Goal: Task Accomplishment & Management: Complete application form

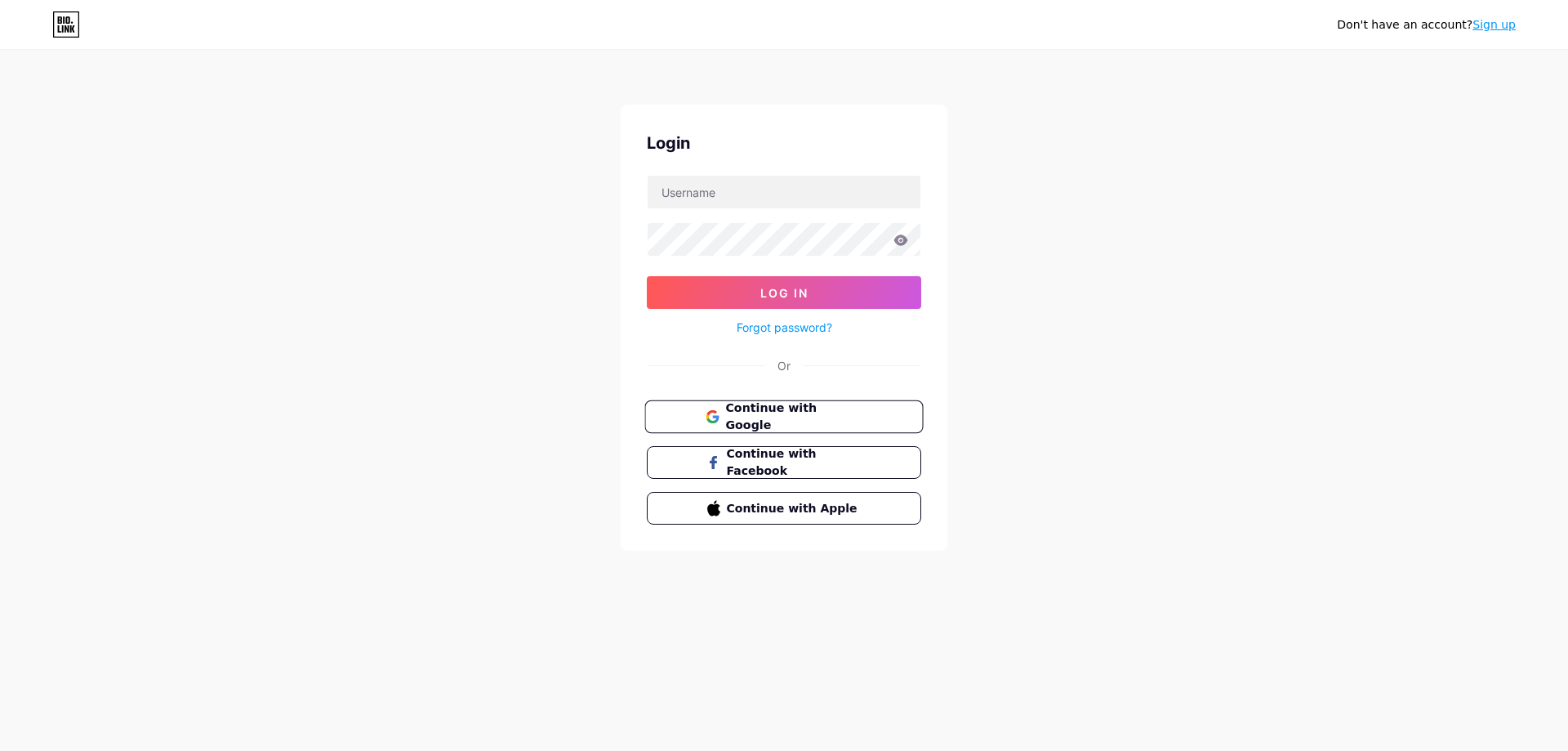
click at [770, 419] on span "Continue with Google" at bounding box center [793, 416] width 136 height 35
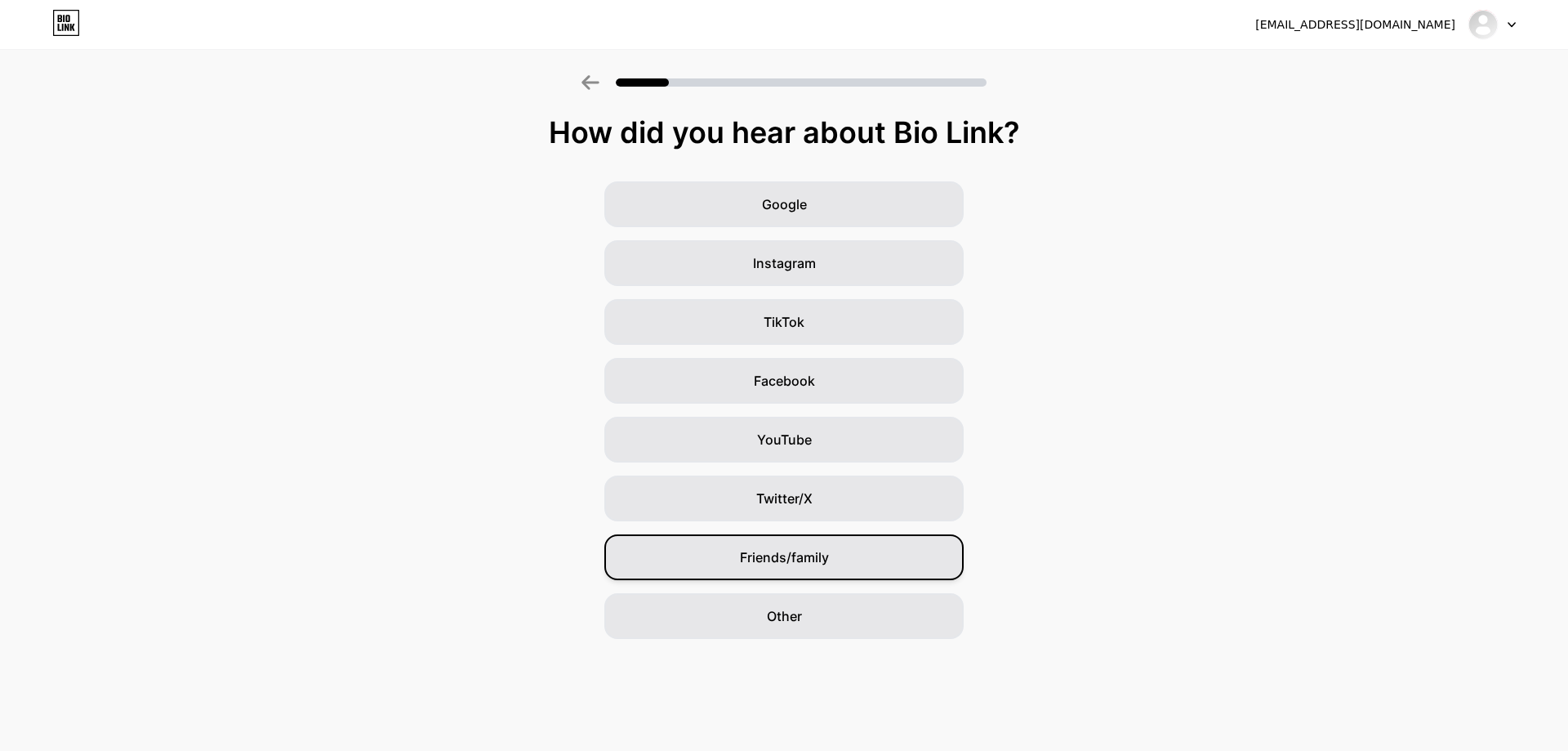
click at [809, 557] on span "Friends/family" at bounding box center [784, 557] width 89 height 20
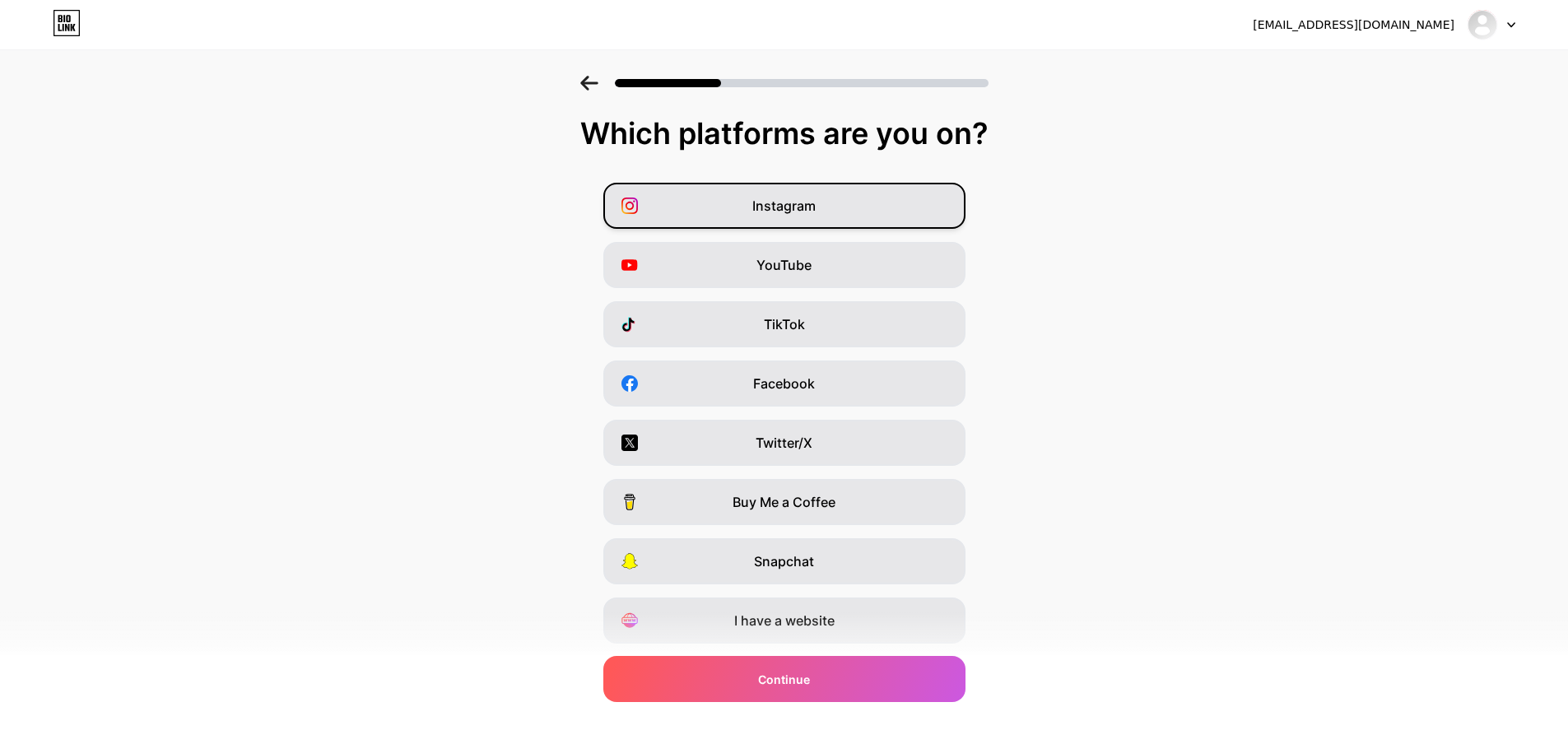
click at [717, 219] on div "Instagram" at bounding box center [784, 206] width 362 height 46
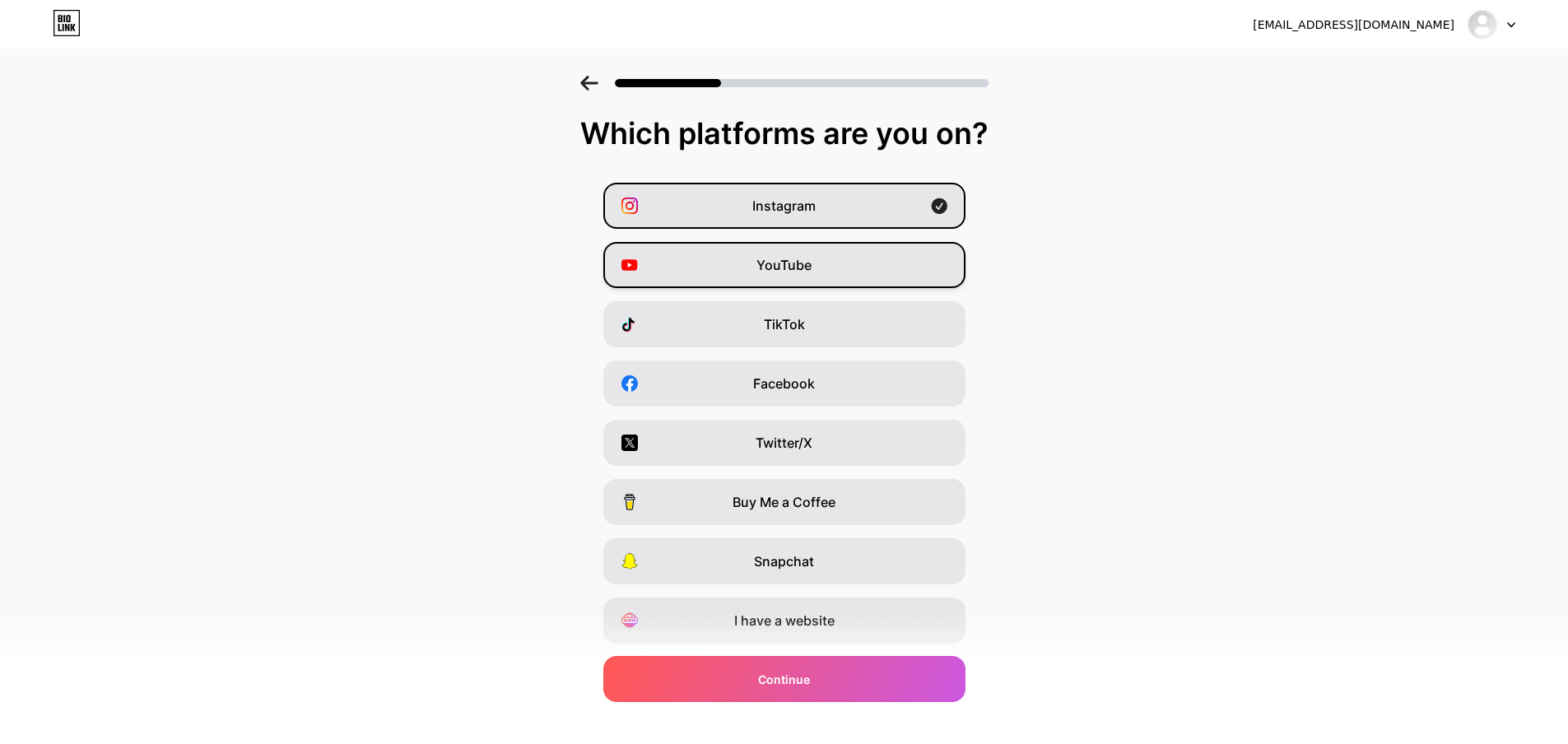
click at [749, 252] on div "YouTube" at bounding box center [784, 265] width 362 height 46
click at [792, 335] on div "TikTok" at bounding box center [784, 324] width 362 height 46
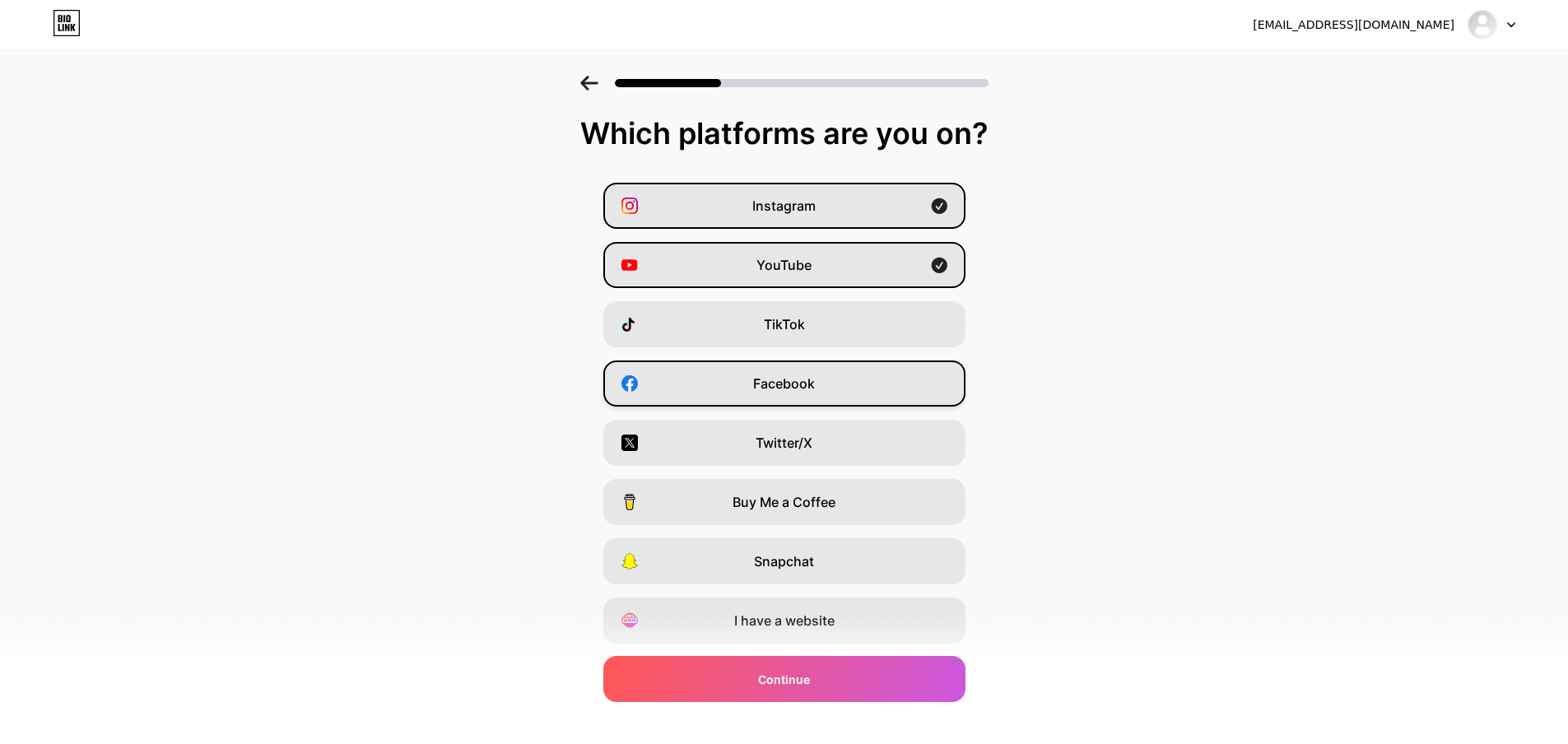
click at [794, 376] on span "Facebook" at bounding box center [784, 383] width 61 height 20
click at [788, 315] on span "TikTok" at bounding box center [784, 324] width 41 height 20
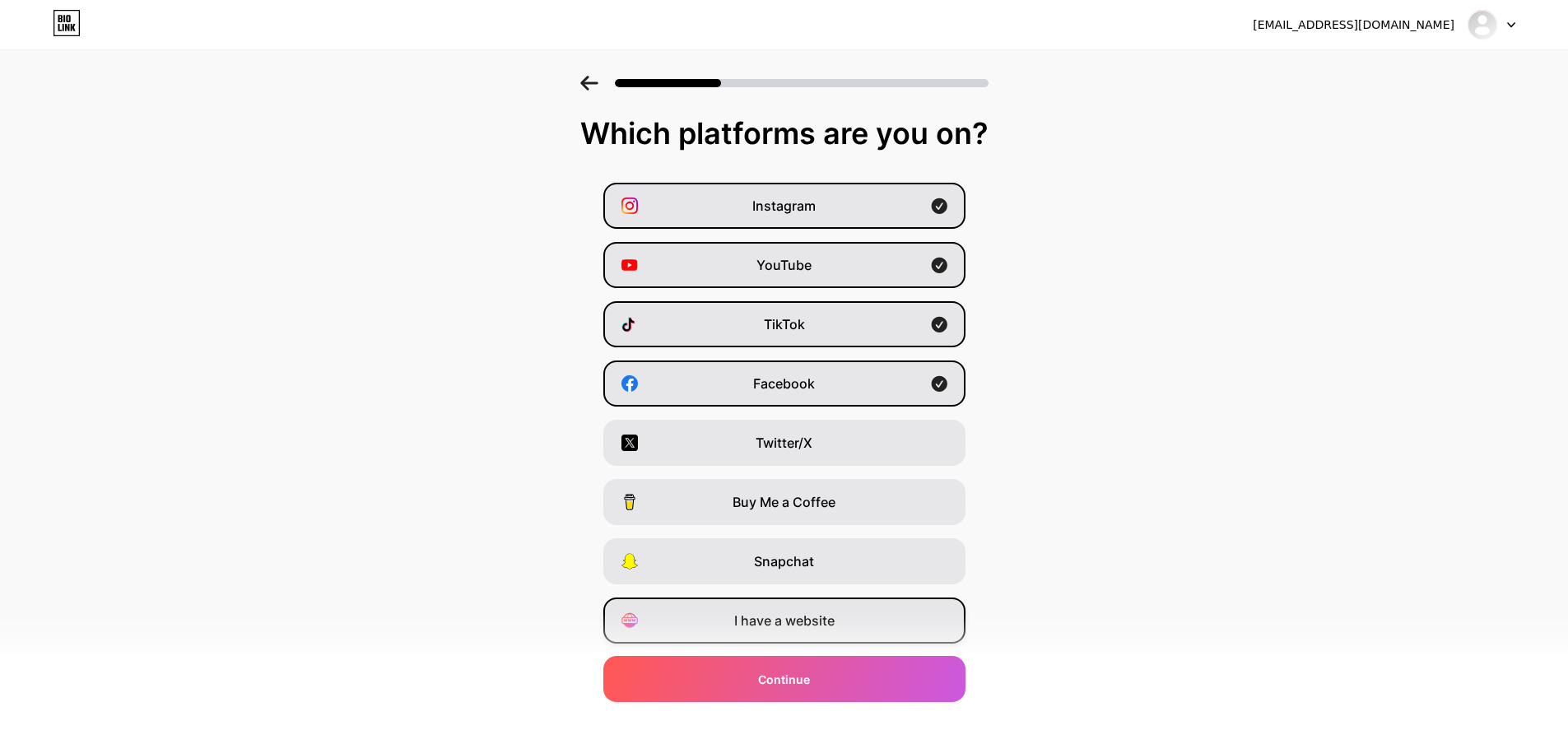
click at [814, 616] on span "I have a website" at bounding box center [784, 620] width 101 height 20
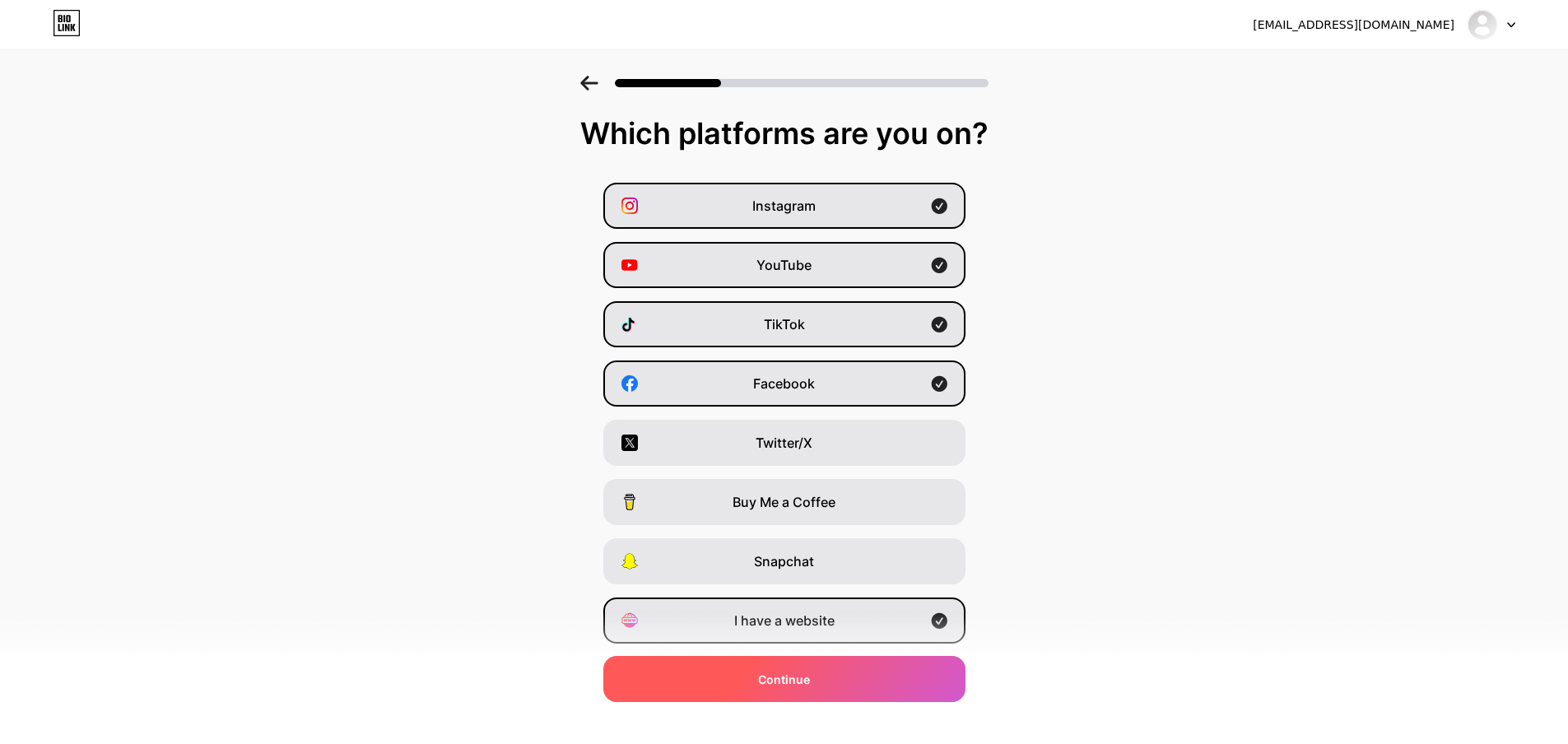
click at [839, 675] on div "Continue" at bounding box center [784, 679] width 362 height 46
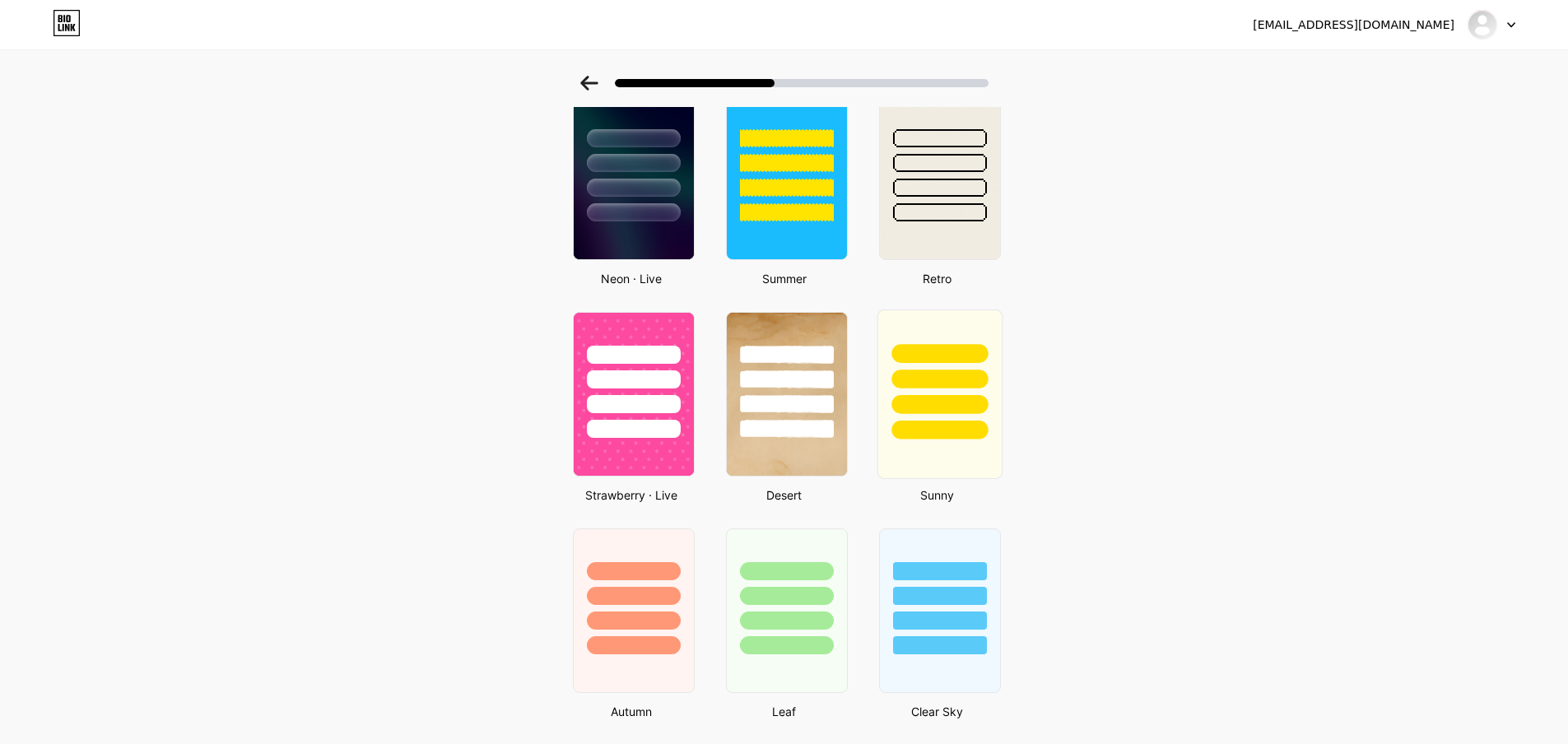
scroll to position [740, 0]
click at [932, 253] on img at bounding box center [939, 178] width 124 height 168
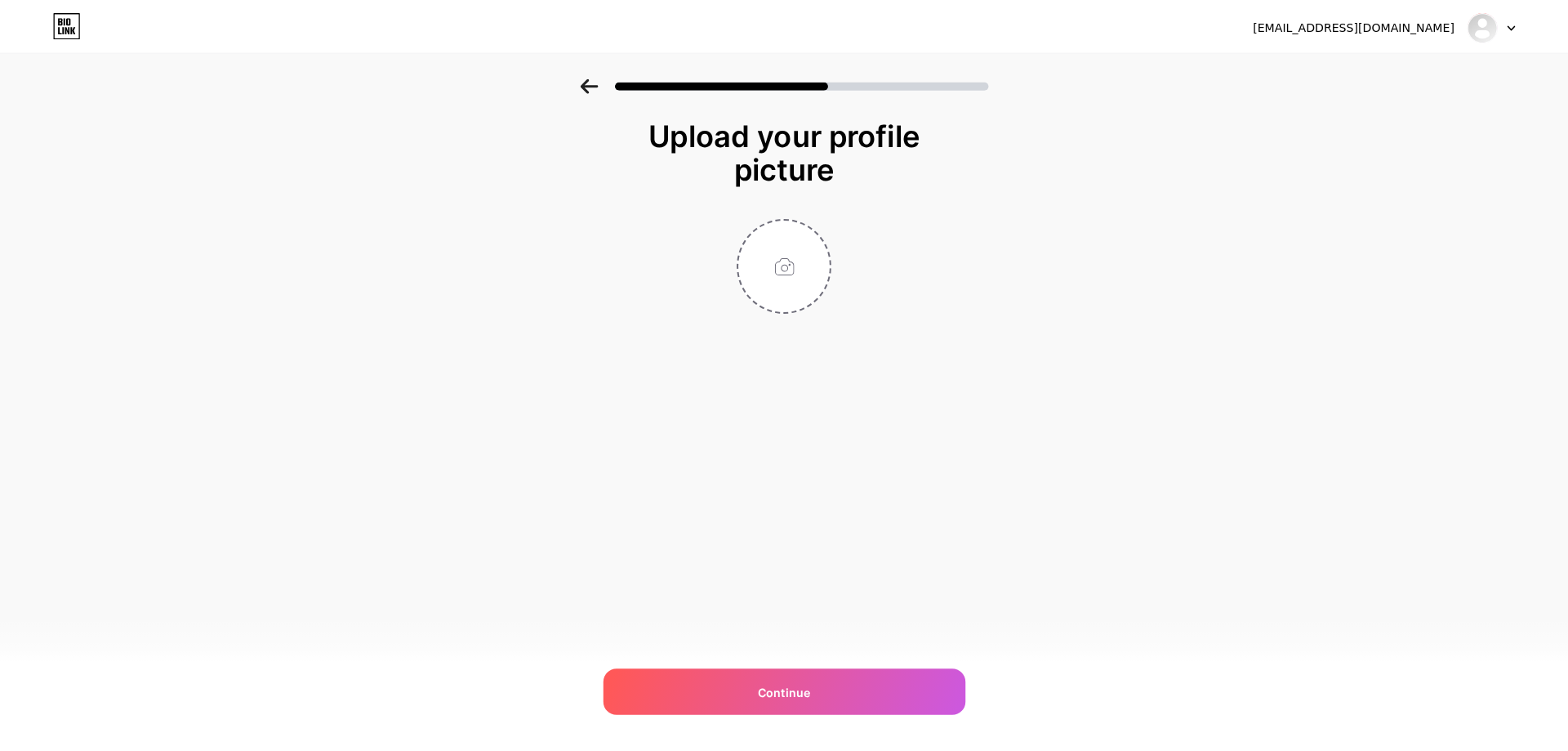
scroll to position [0, 0]
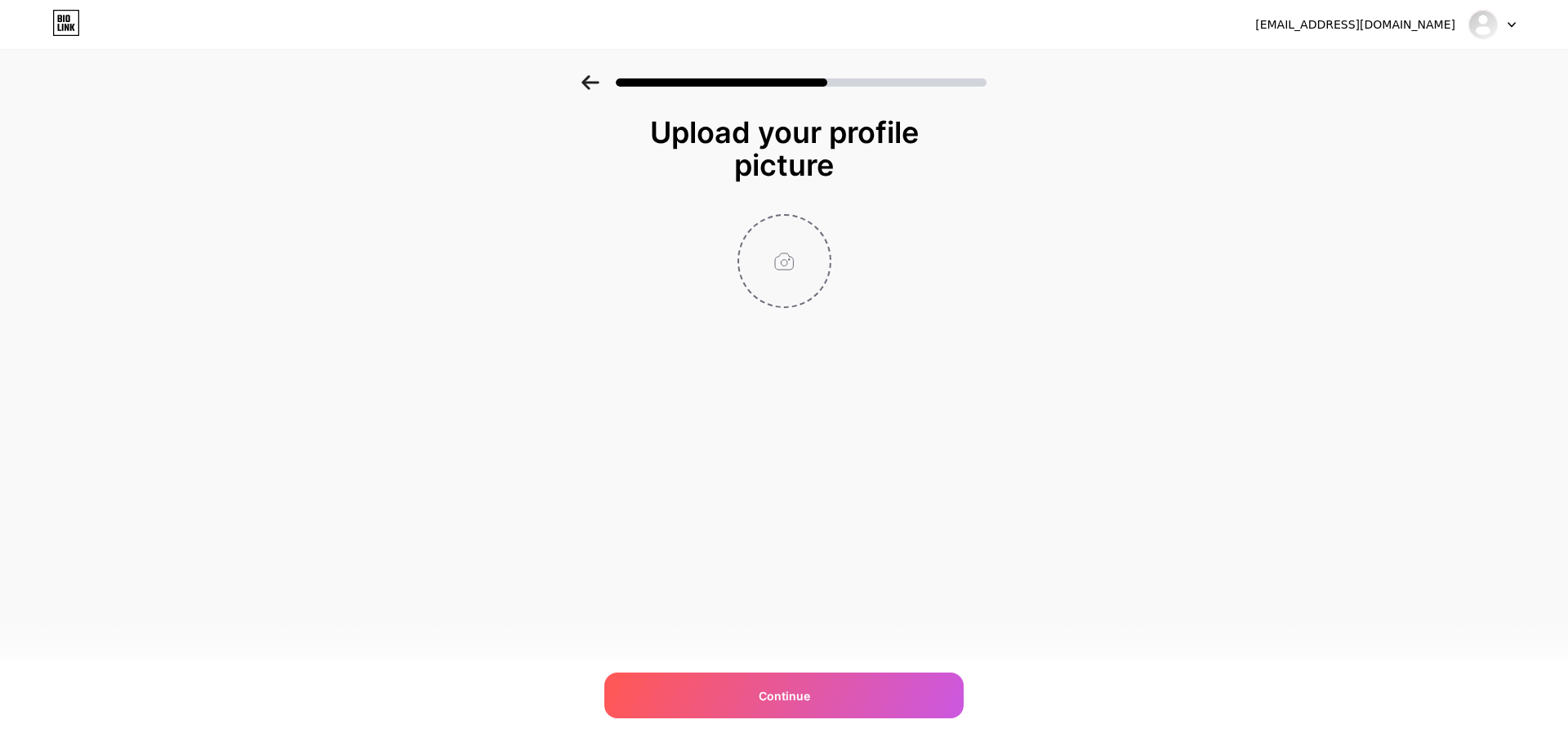
click at [789, 270] on input "file" at bounding box center [784, 260] width 90 height 90
click at [786, 279] on input "file" at bounding box center [784, 260] width 90 height 90
type input "C:\fakepath\499922254_4199657053652990_8640450465184138064_n.jpg"
click at [786, 264] on input "file" at bounding box center [784, 260] width 90 height 90
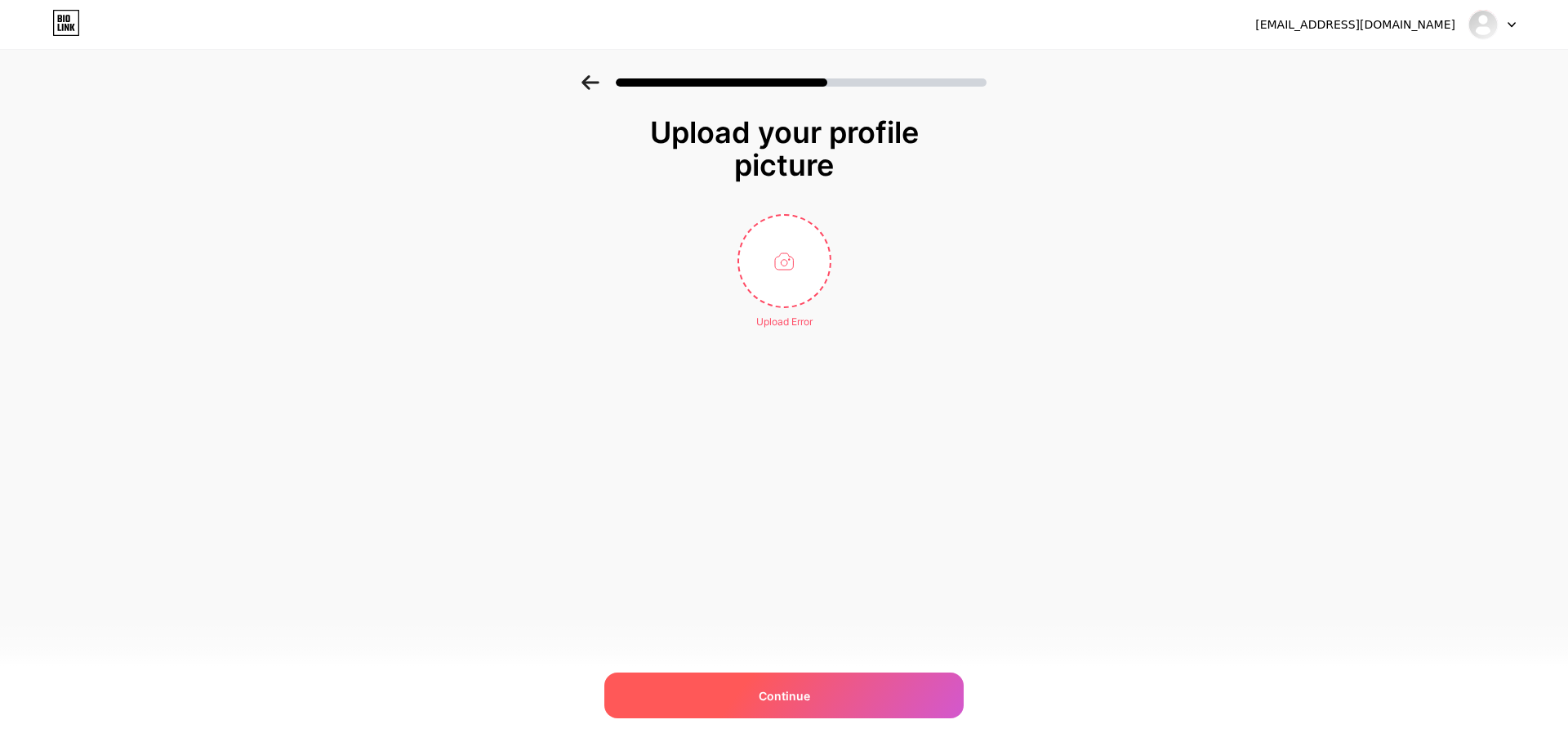
click at [858, 699] on div "Continue" at bounding box center [784, 695] width 359 height 46
click at [859, 699] on div "Continue" at bounding box center [784, 695] width 359 height 46
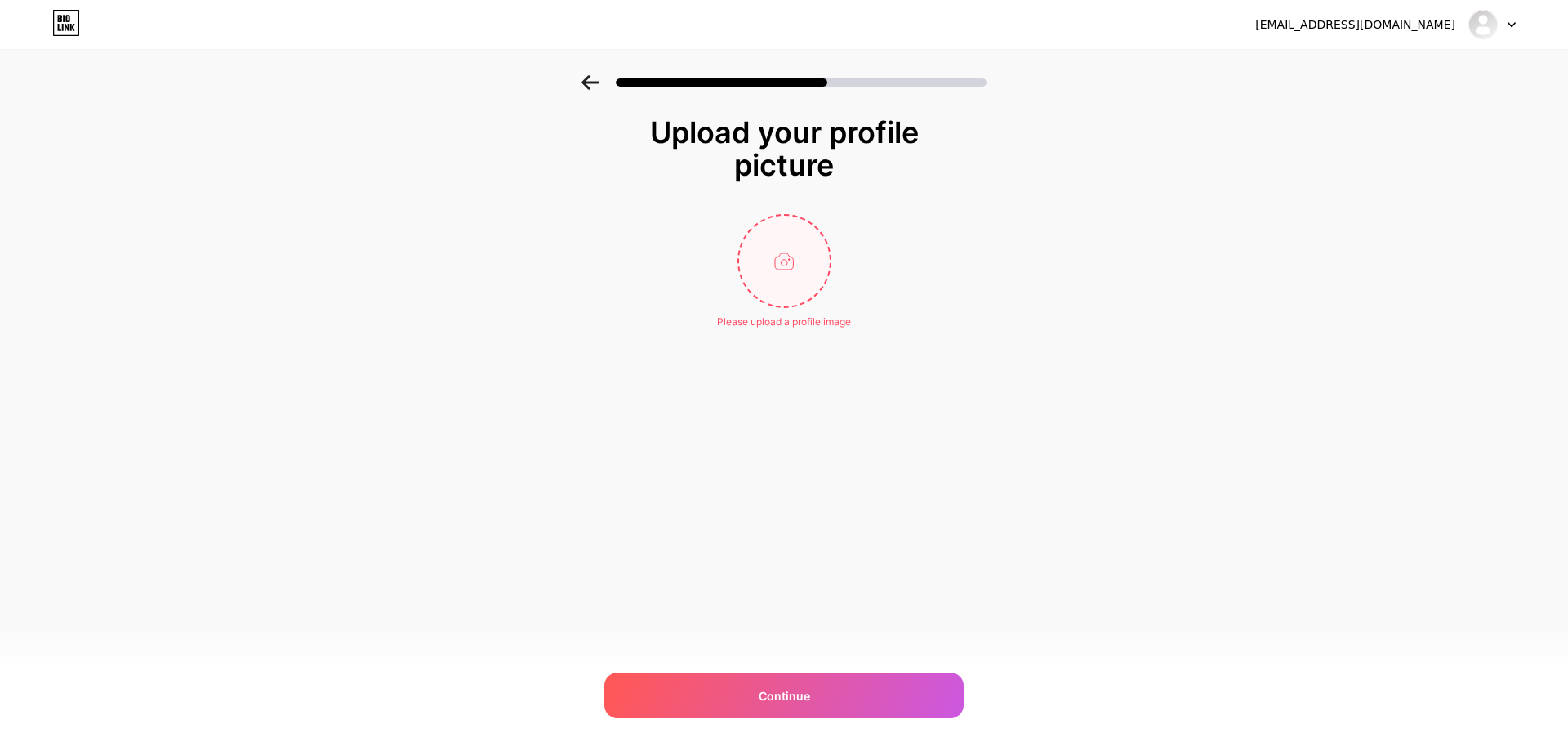
click at [791, 231] on input "file" at bounding box center [784, 260] width 90 height 90
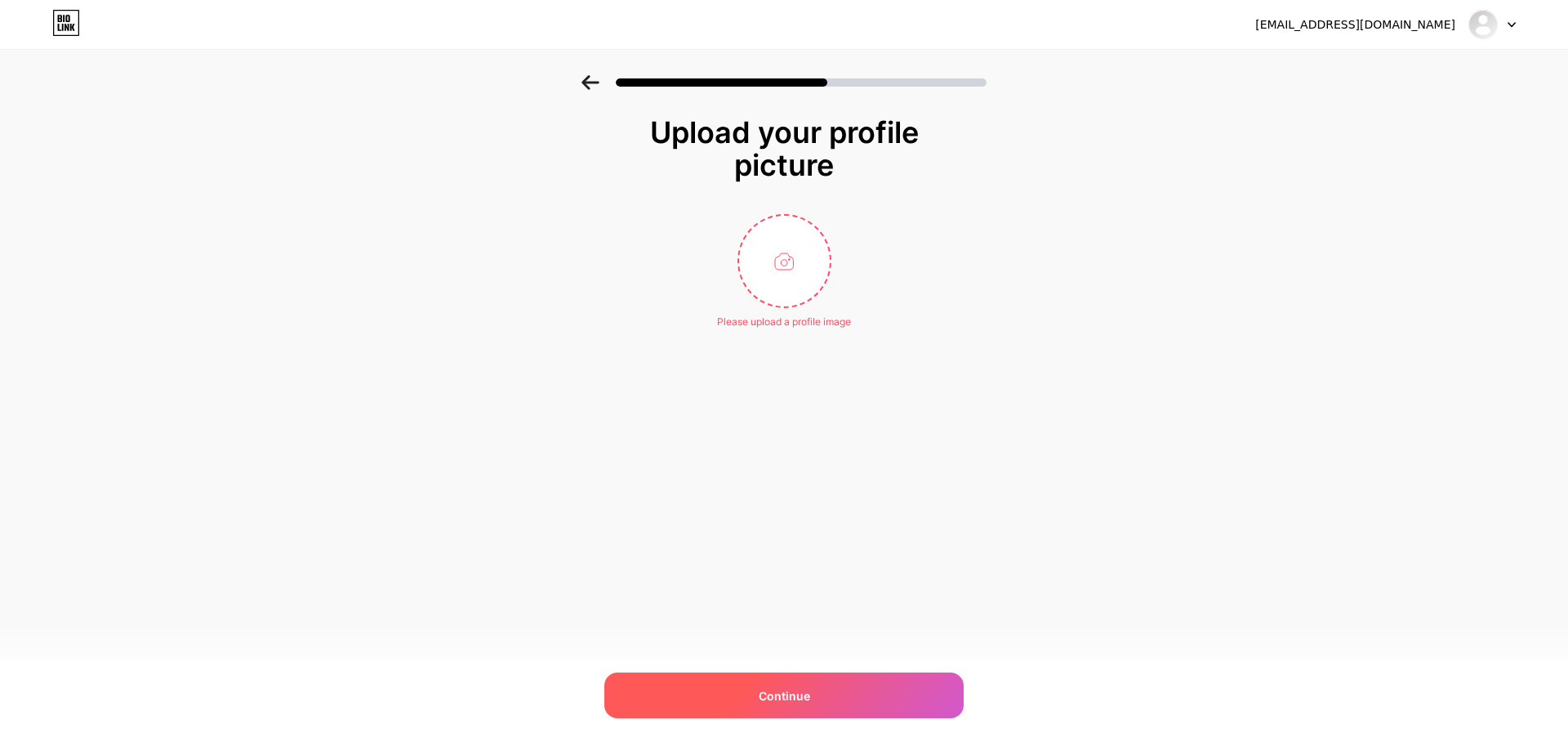
click at [773, 693] on span "Continue" at bounding box center [784, 696] width 51 height 17
click at [774, 693] on span "Continue" at bounding box center [784, 696] width 51 height 17
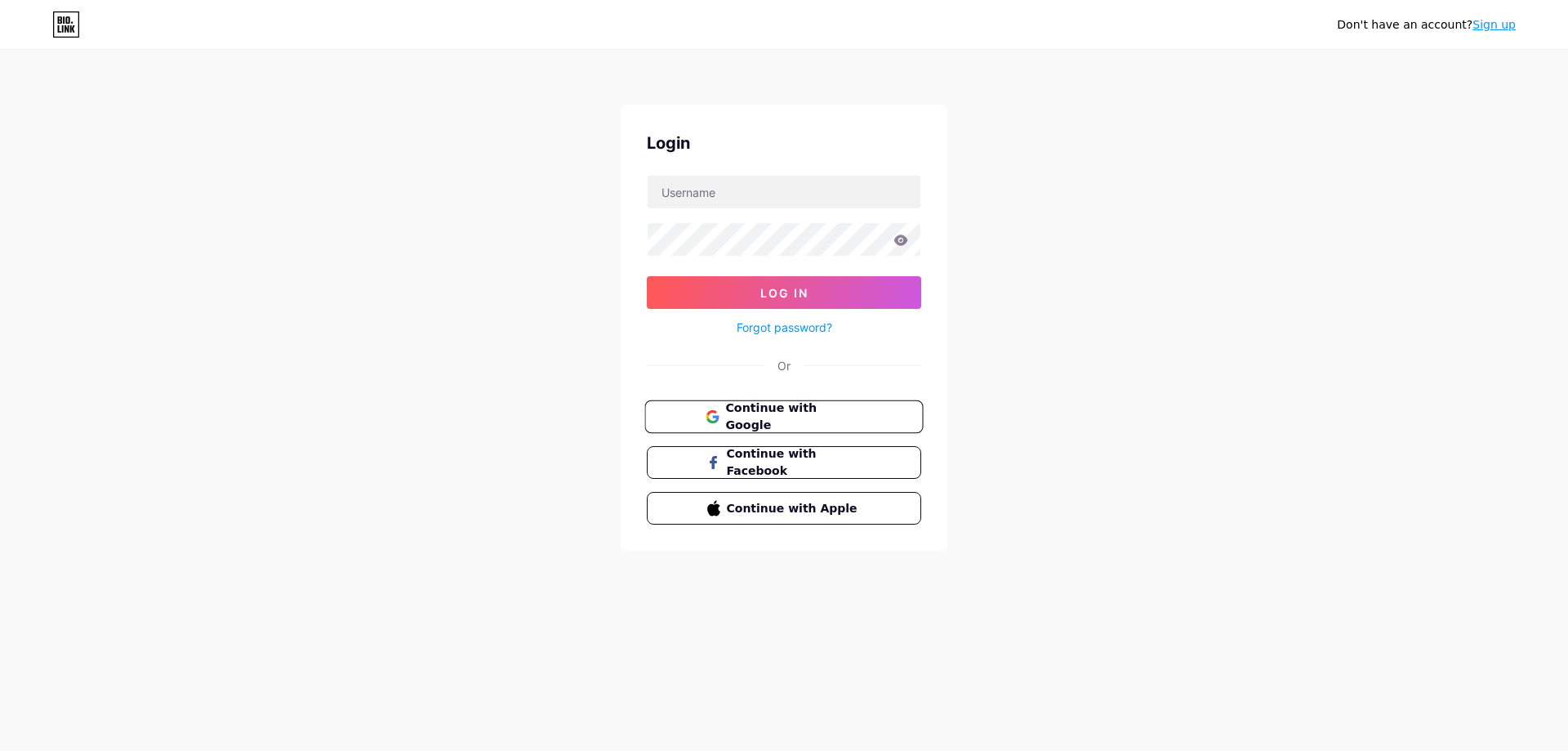
click at [709, 417] on icon at bounding box center [712, 416] width 13 height 13
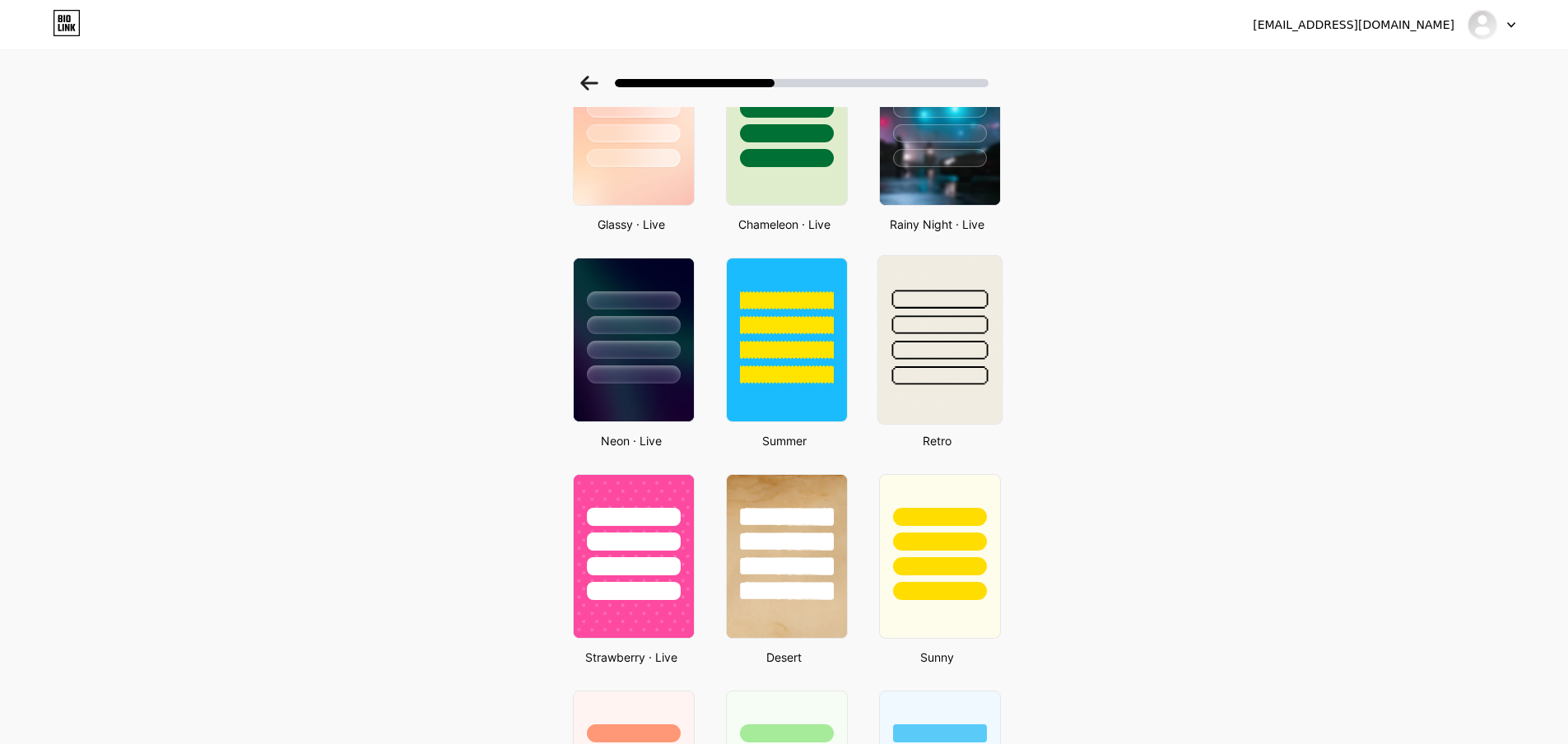
scroll to position [558, 0]
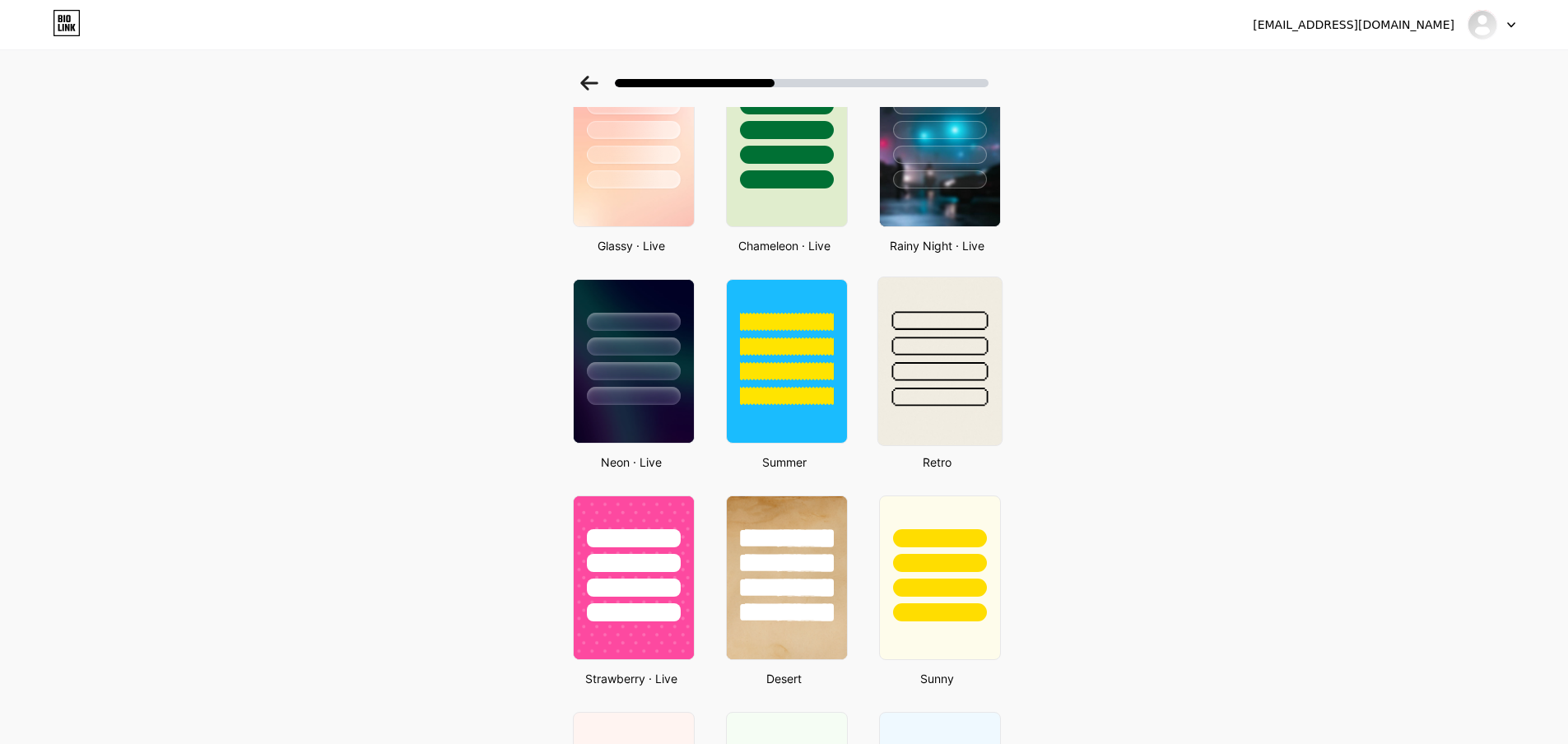
click at [925, 353] on div at bounding box center [940, 346] width 97 height 19
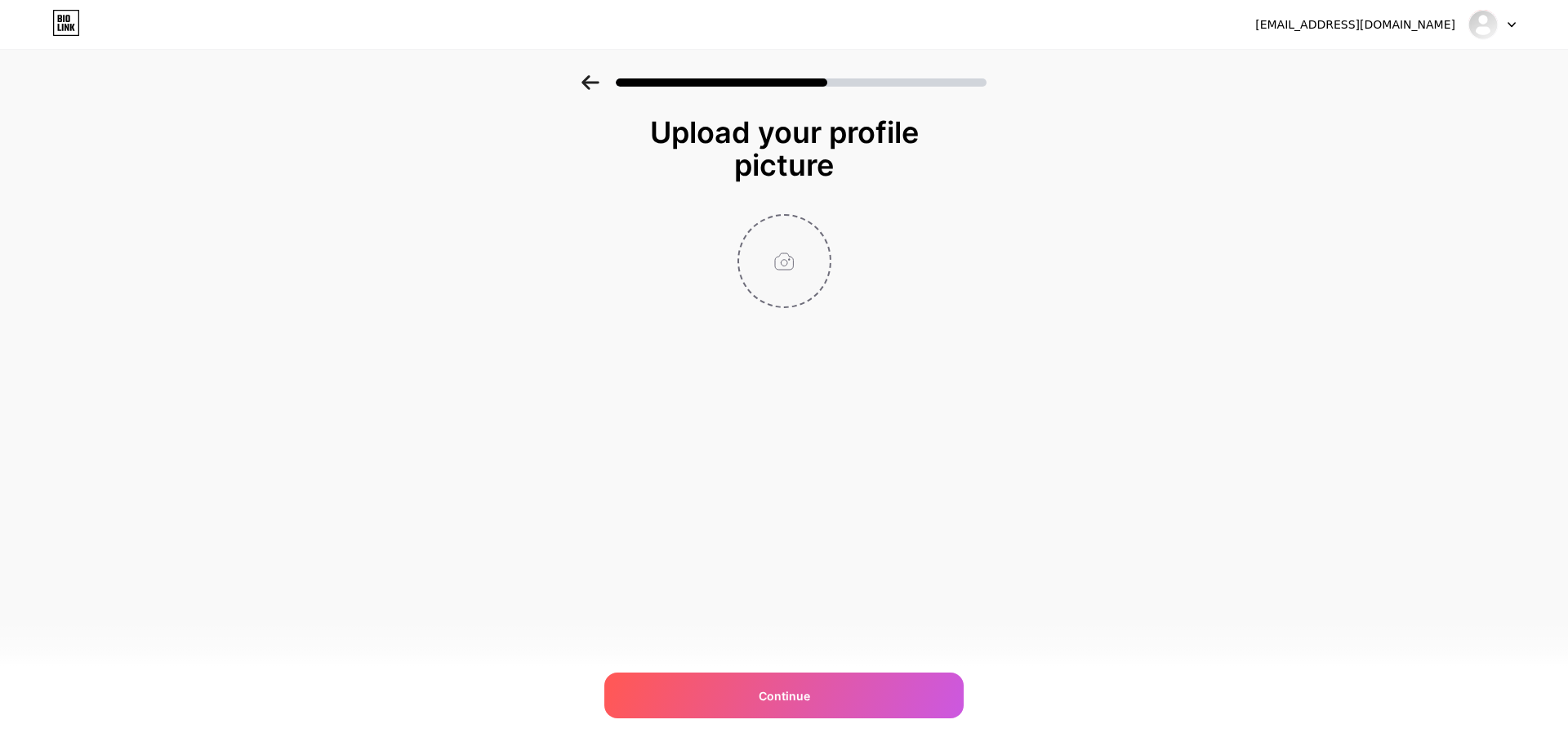
click at [794, 229] on input "file" at bounding box center [784, 260] width 90 height 90
type input "C:\fakepath\499922254_4199657053652990_8640450465184138064_n.jpg"
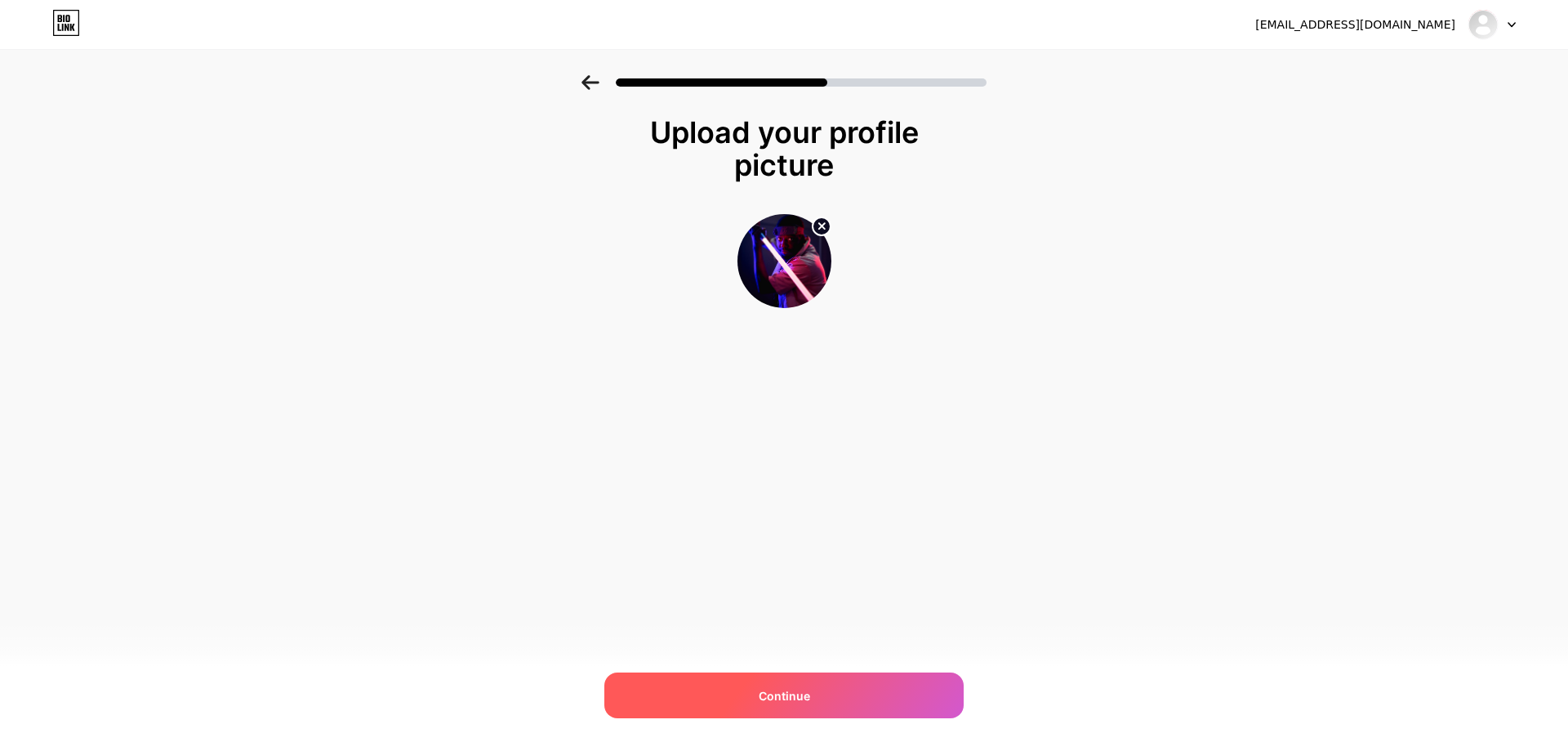
click at [814, 694] on div "Continue" at bounding box center [784, 695] width 359 height 46
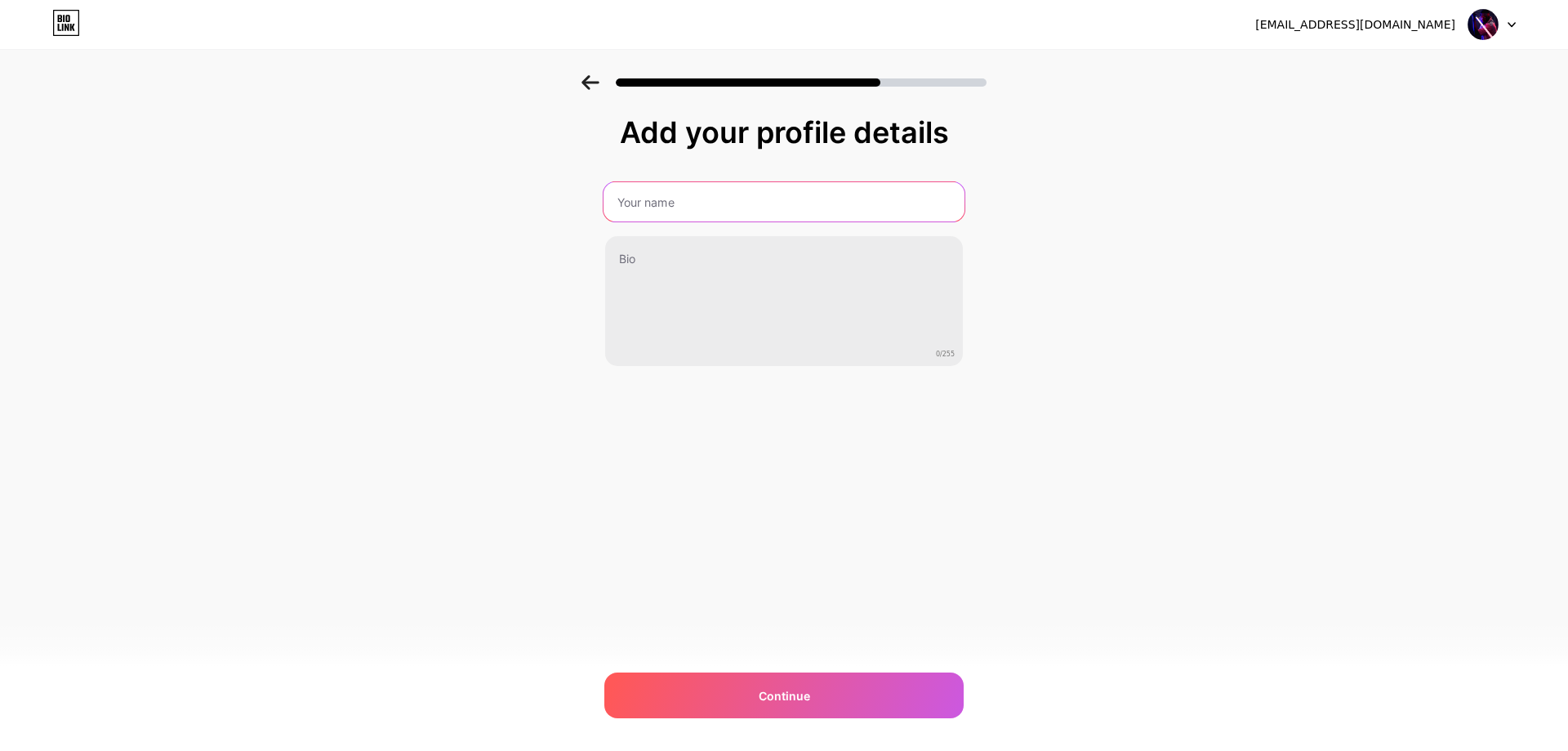
click at [692, 213] on input "text" at bounding box center [784, 202] width 361 height 39
type input "Darkkatogamer"
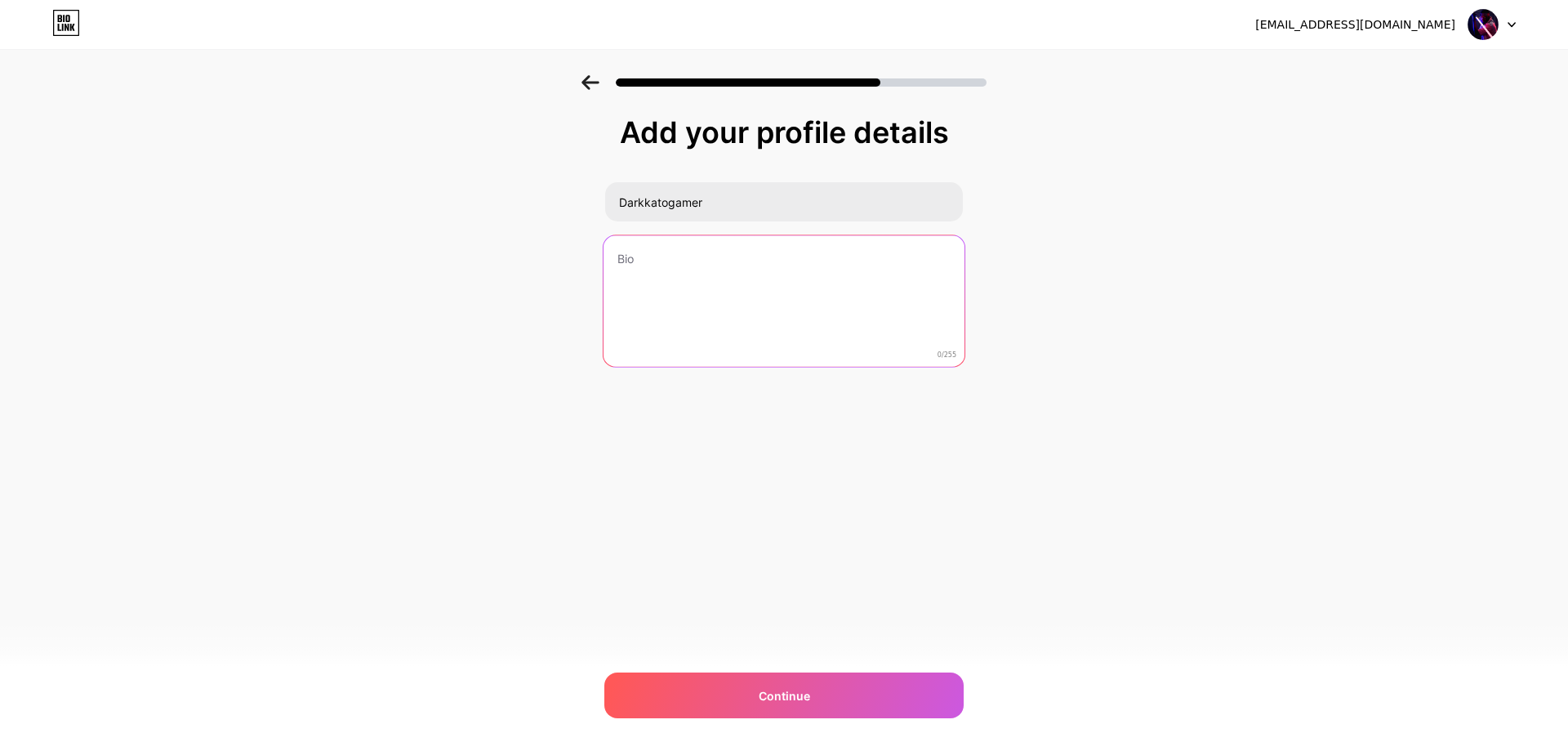
click at [677, 283] on textarea at bounding box center [784, 301] width 361 height 133
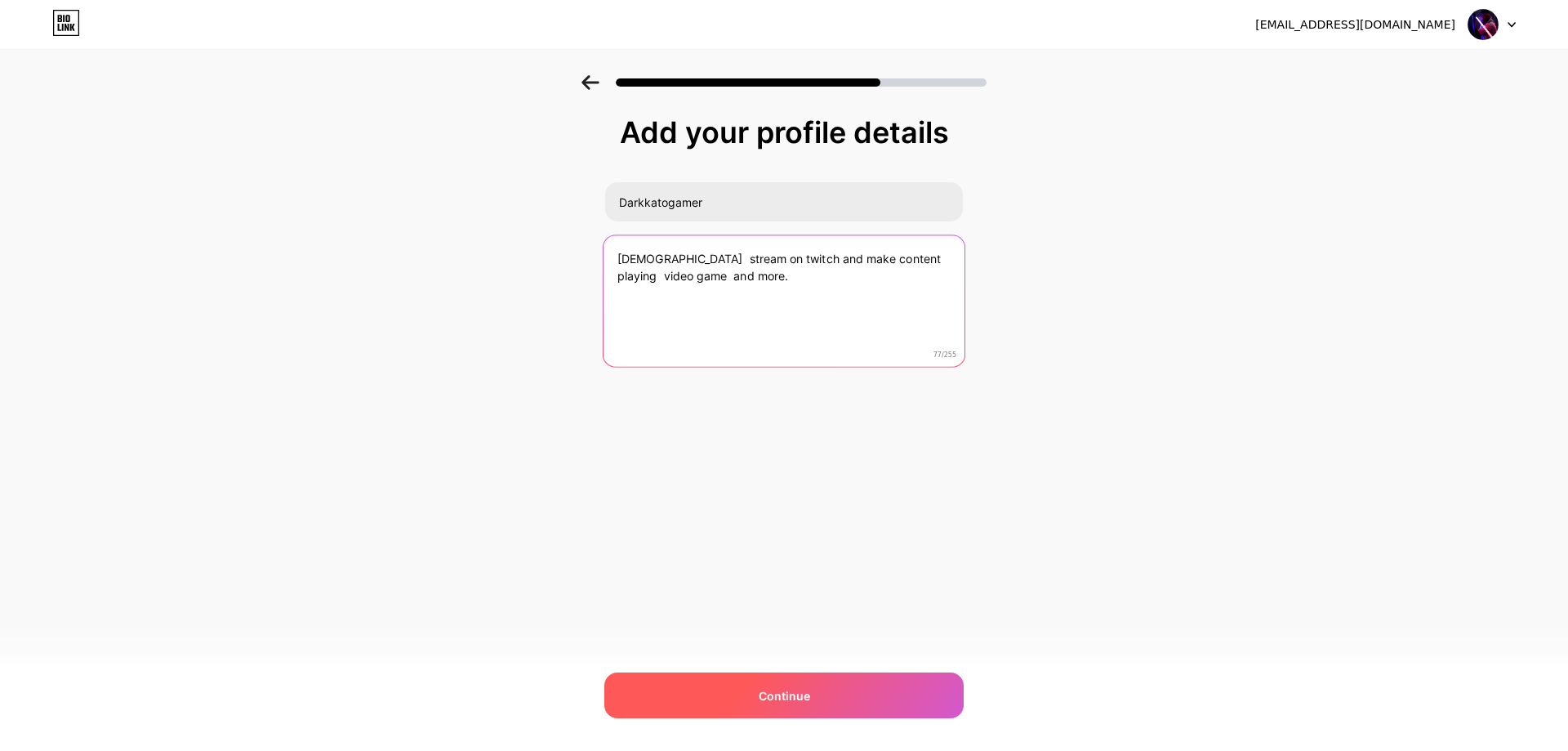
type textarea "[DEMOGRAPHIC_DATA] stream on twitch and make content playing video game and mor…"
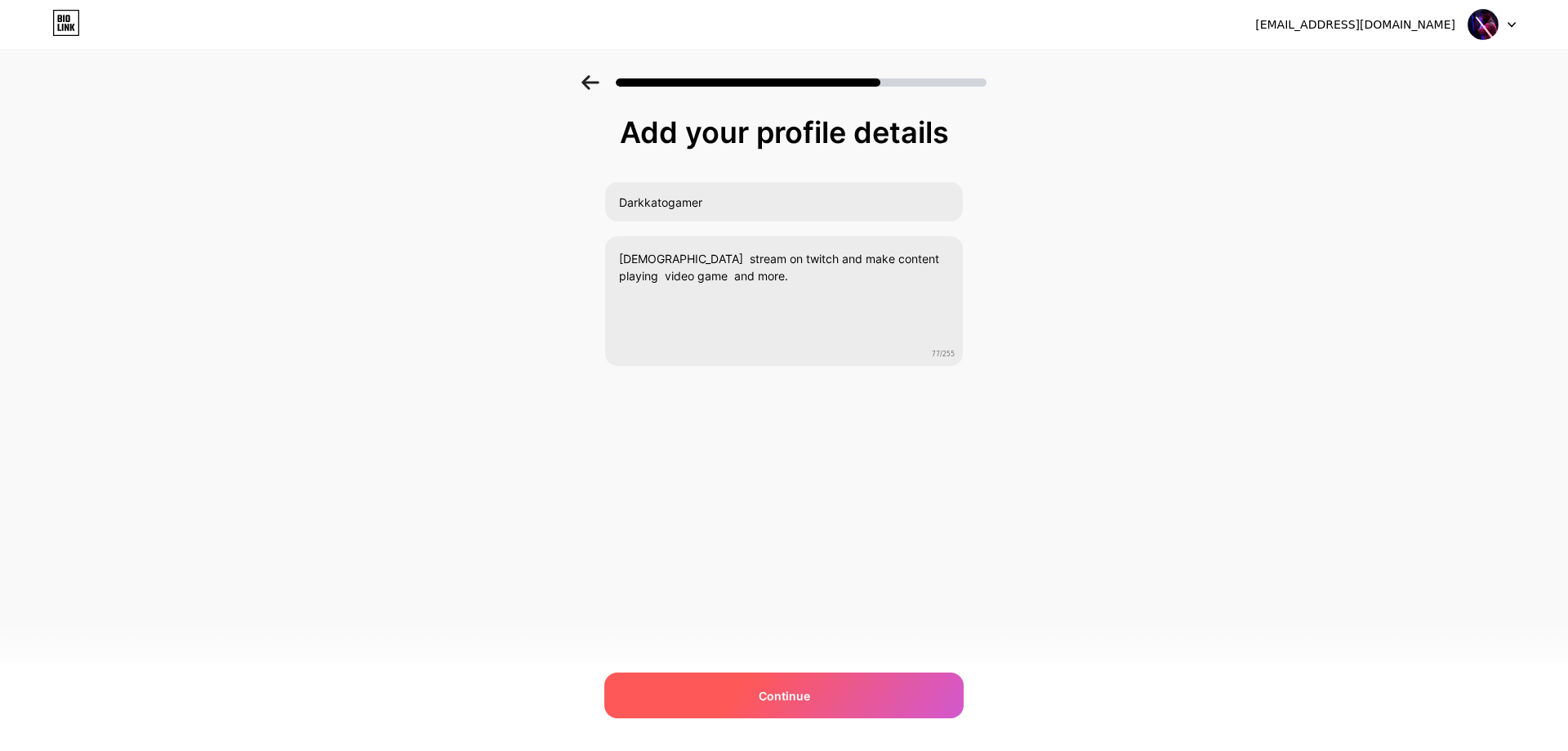
click at [860, 675] on div "Continue" at bounding box center [784, 695] width 359 height 46
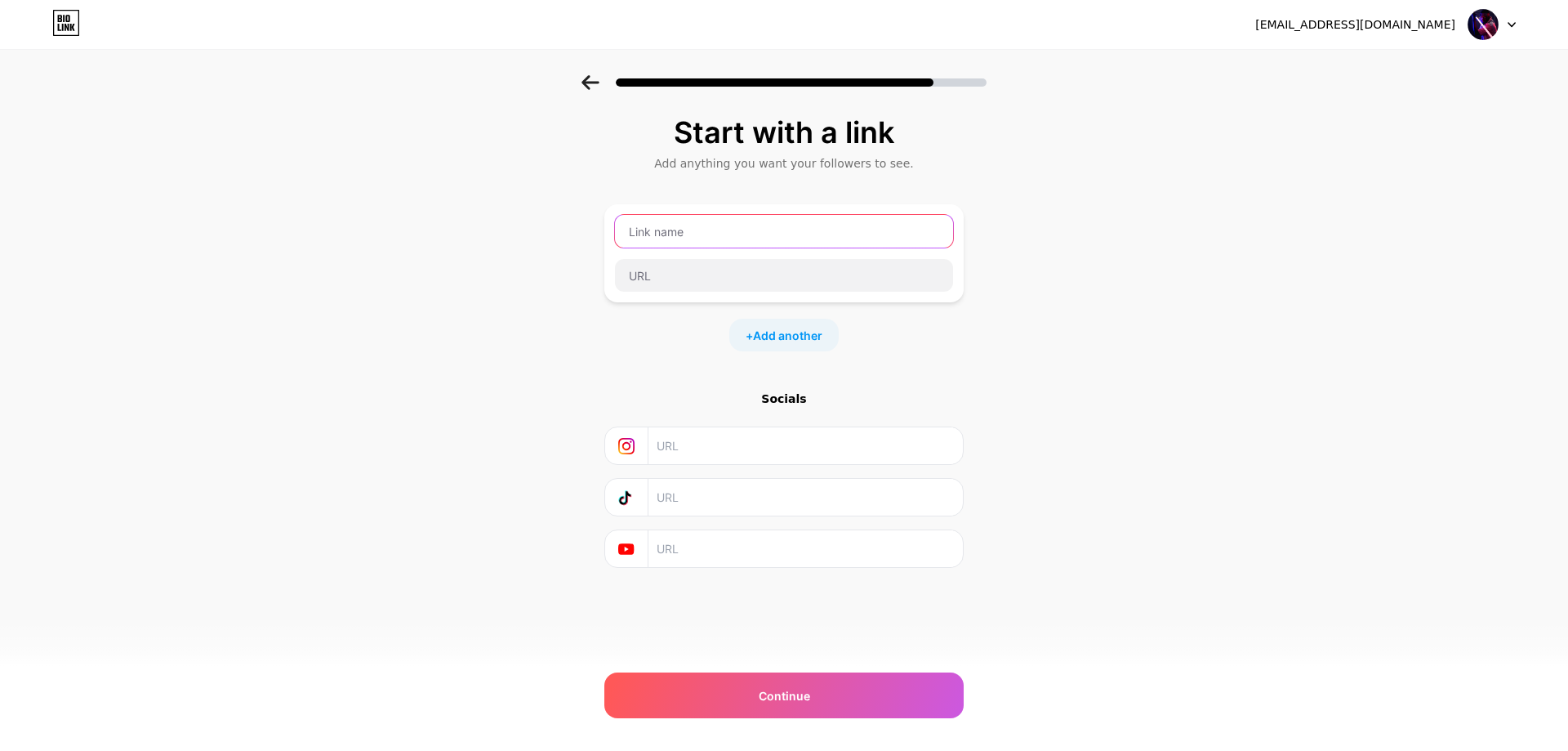
click at [670, 237] on input "text" at bounding box center [784, 231] width 338 height 32
click at [760, 337] on span "Add another" at bounding box center [787, 336] width 69 height 17
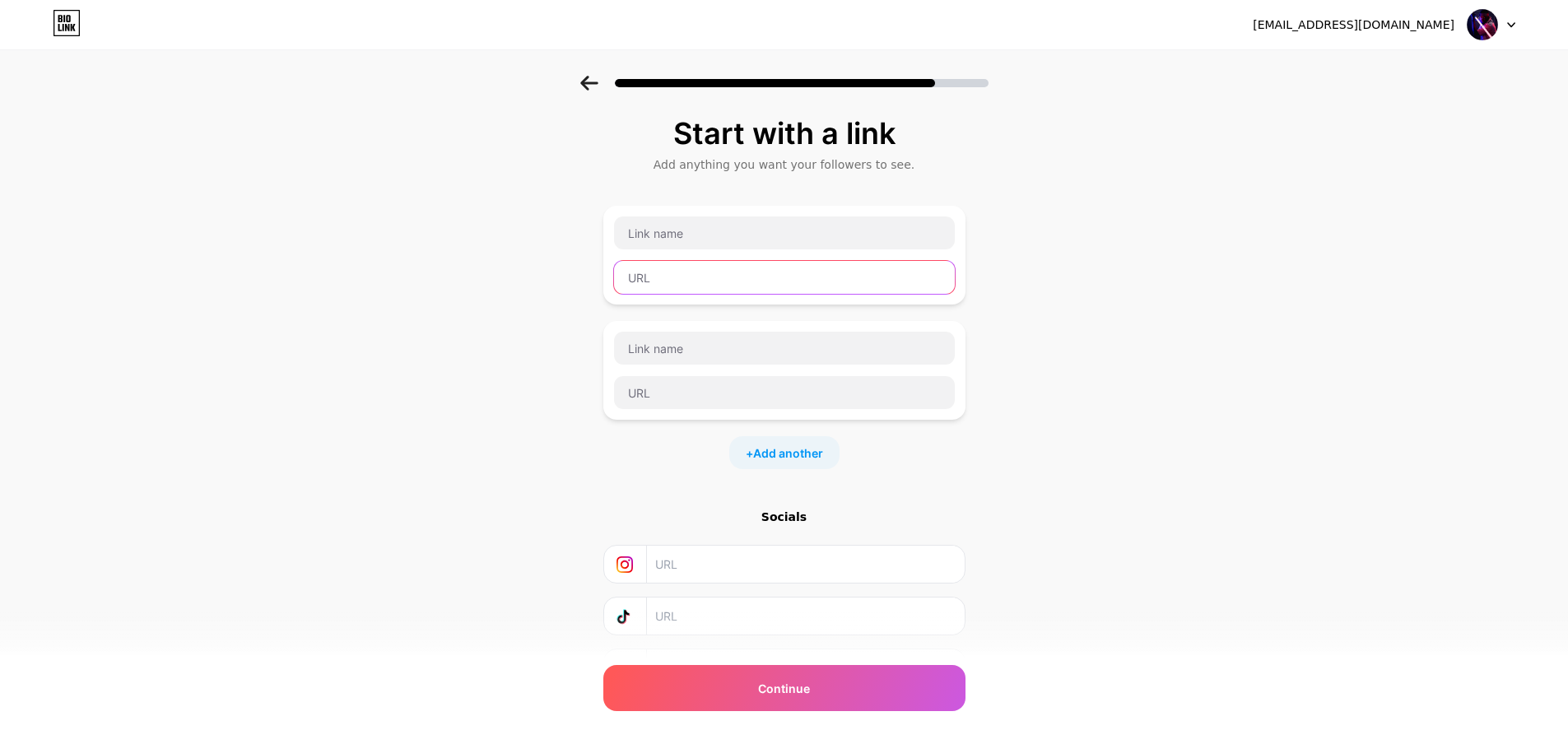
click at [662, 285] on input "text" at bounding box center [784, 277] width 341 height 33
paste input "[URL][DOMAIN_NAME]"
type input "[URL][DOMAIN_NAME]"
click at [757, 244] on input "text" at bounding box center [784, 233] width 341 height 33
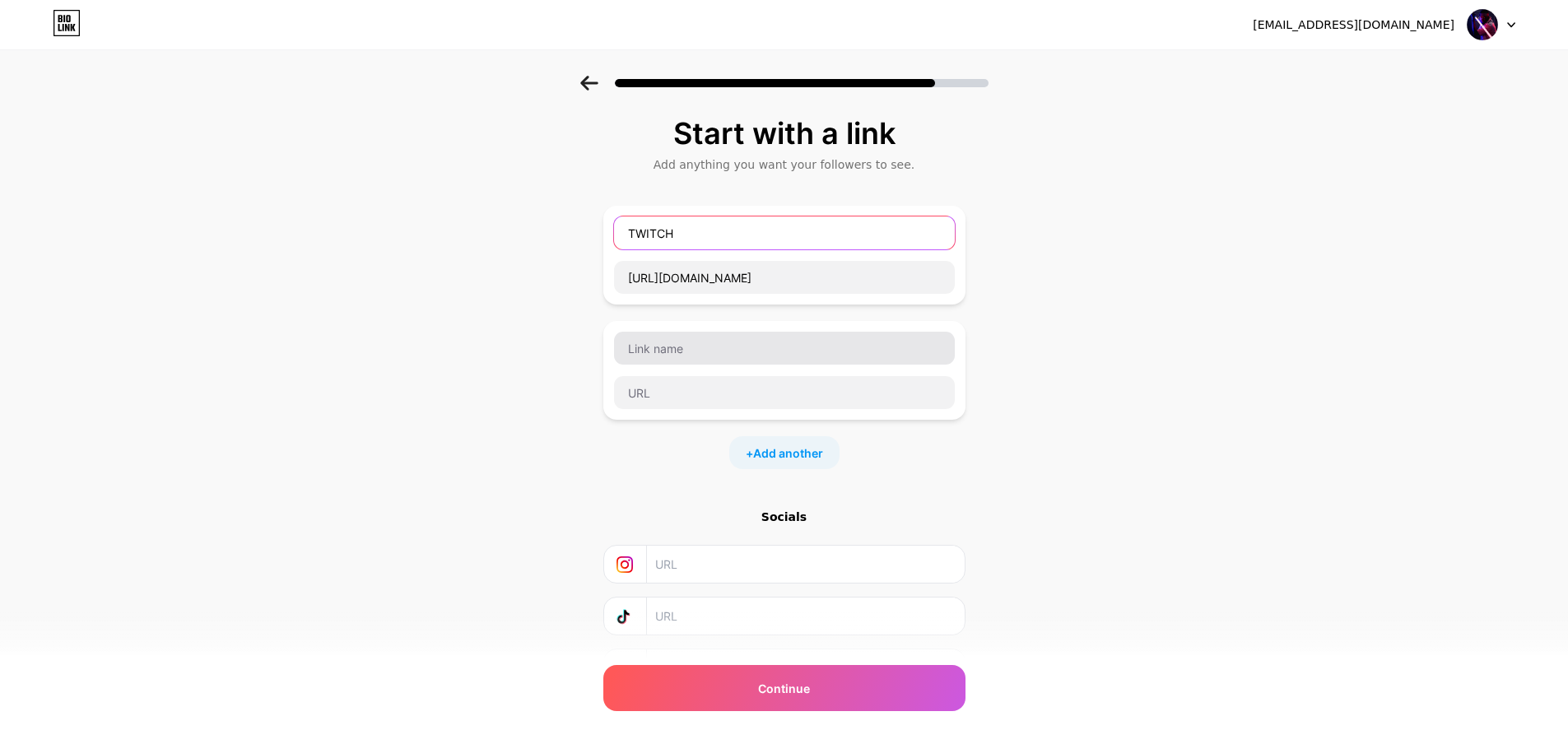
type input "TWITCH"
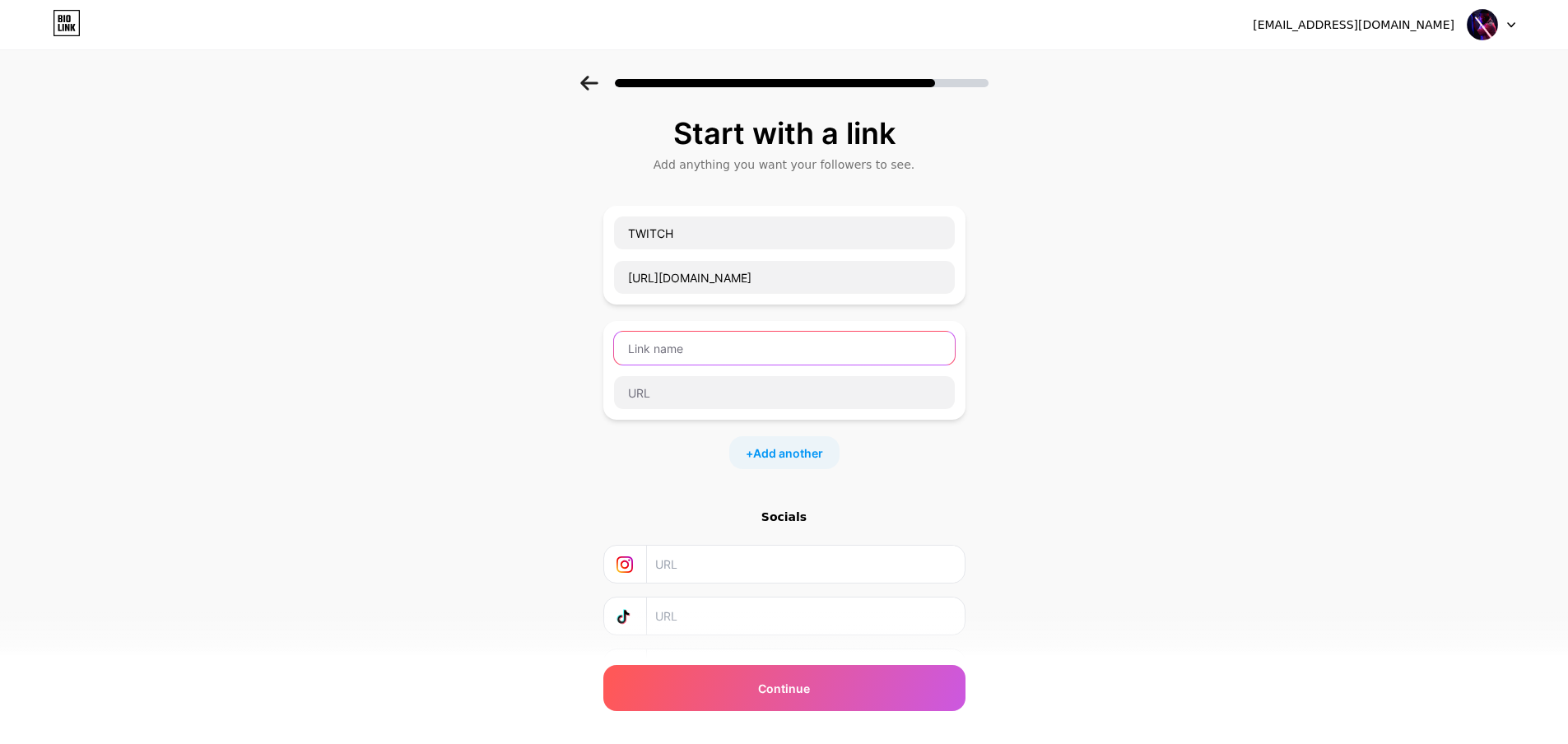
click at [731, 345] on input "text" at bounding box center [784, 348] width 341 height 33
click at [714, 559] on input "text" at bounding box center [805, 564] width 299 height 37
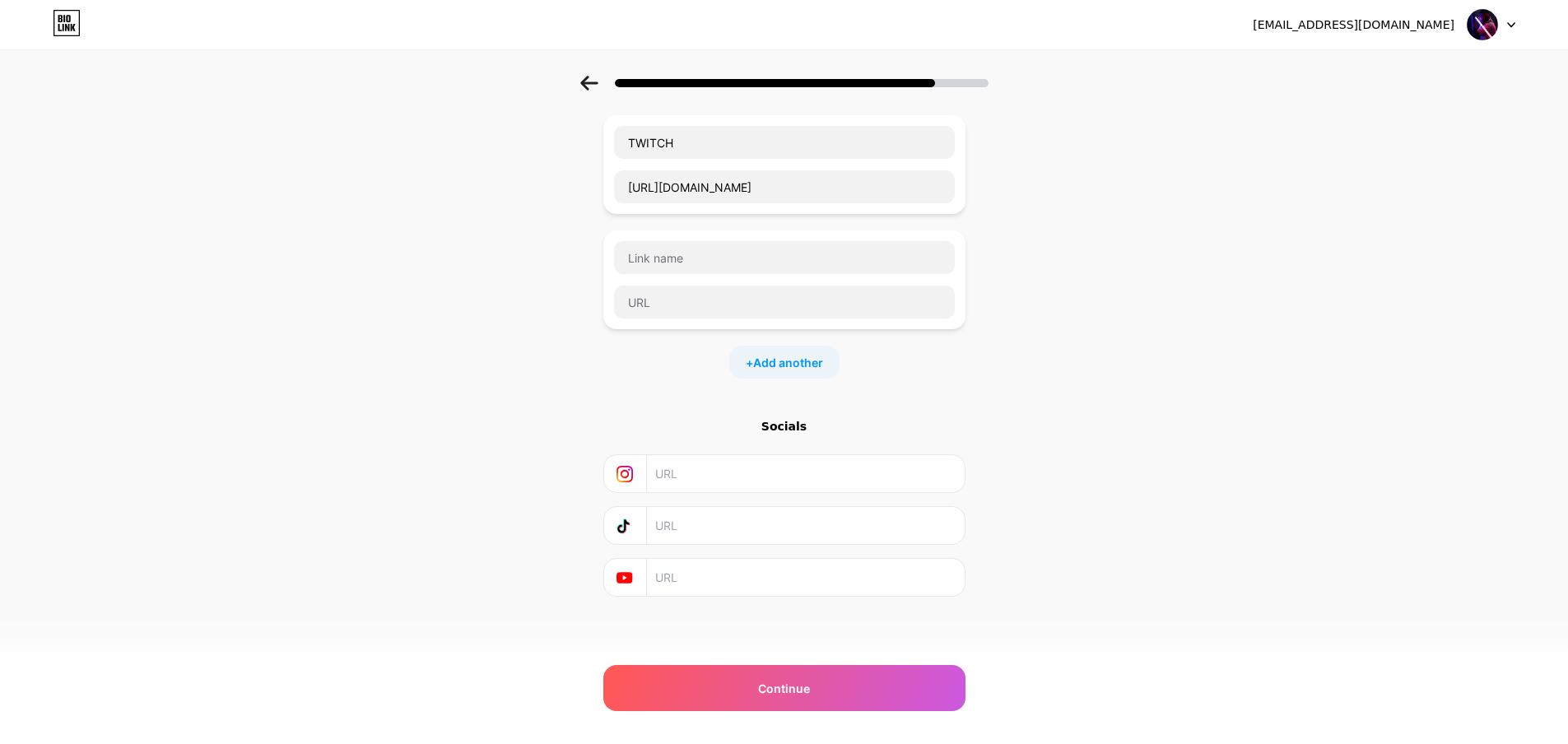
scroll to position [91, 0]
paste input "[URL][DOMAIN_NAME]"
type input "[URL][DOMAIN_NAME]"
click at [696, 561] on input "text" at bounding box center [805, 576] width 299 height 37
paste input "[URL][DOMAIN_NAME]"
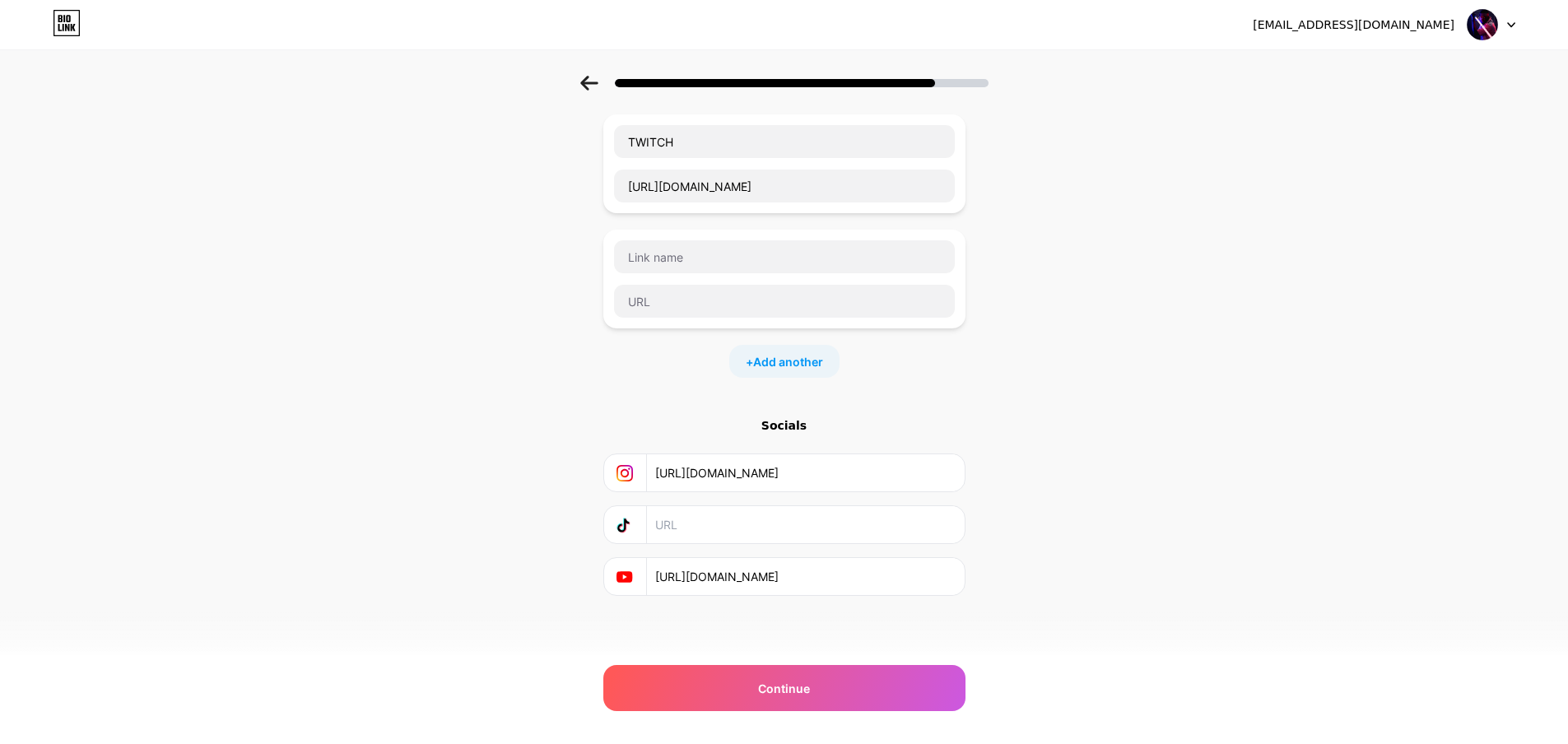
type input "[URL][DOMAIN_NAME]"
click at [711, 533] on input "text" at bounding box center [805, 524] width 299 height 37
click at [809, 683] on span "Continue" at bounding box center [784, 688] width 52 height 17
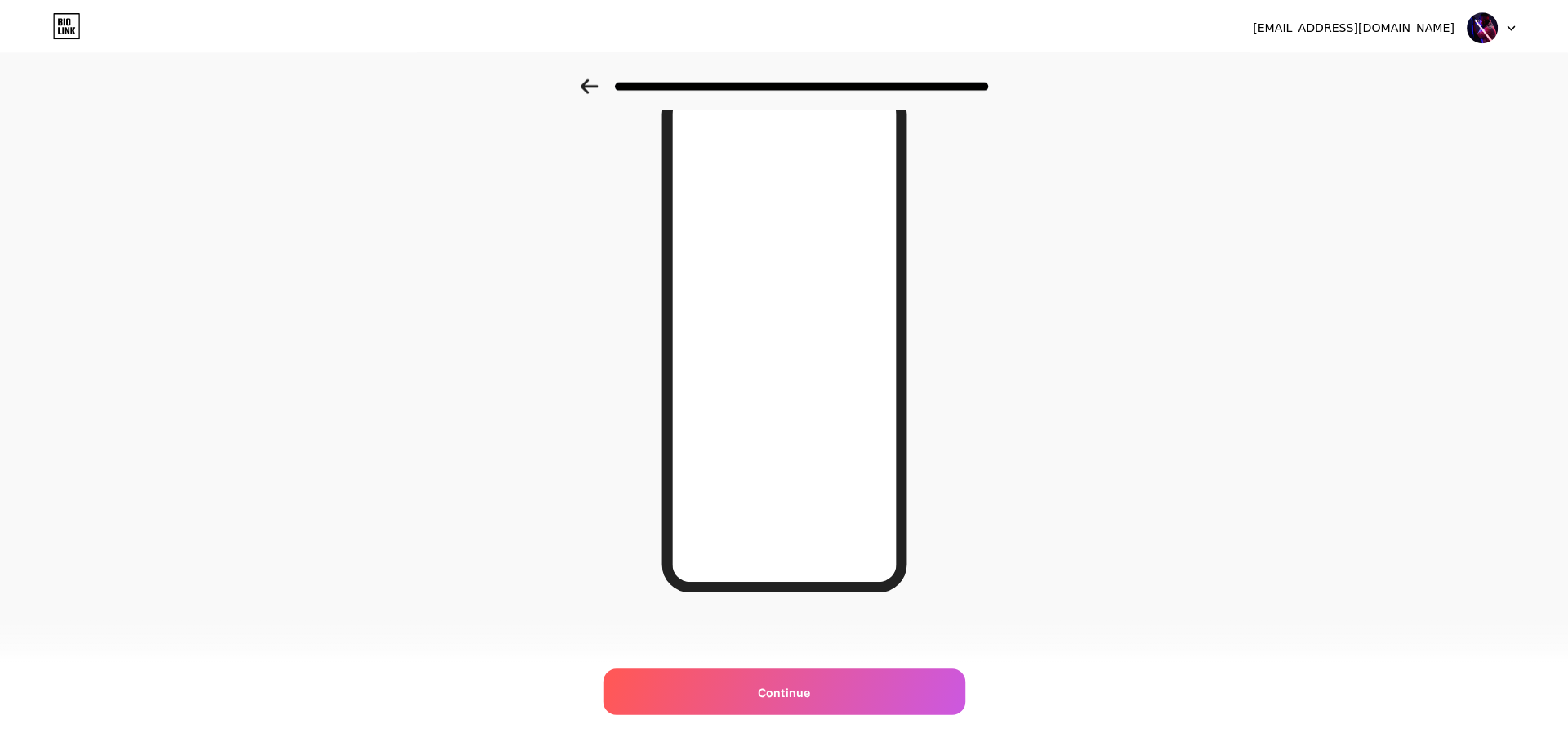
scroll to position [0, 0]
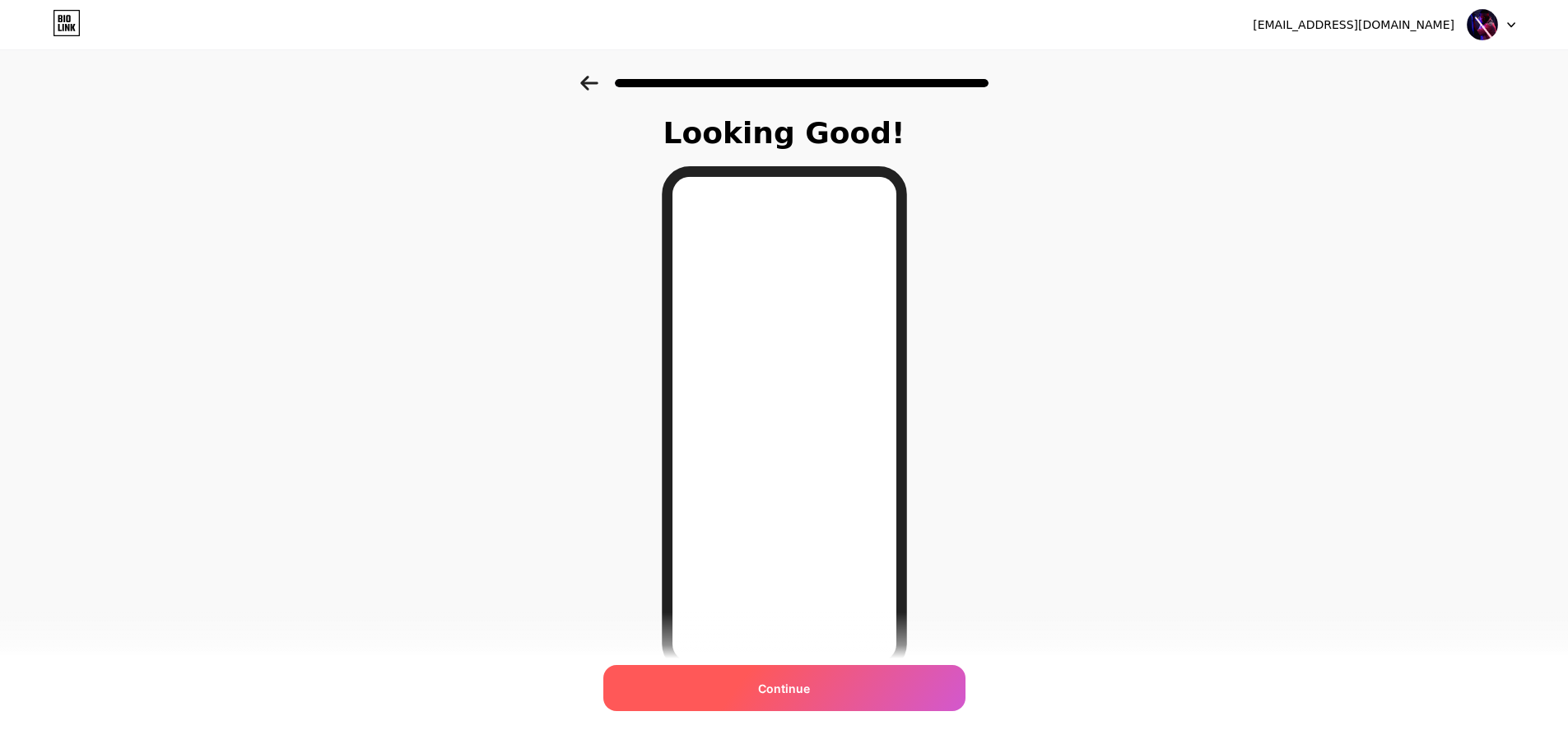
click at [835, 672] on div "Continue" at bounding box center [784, 688] width 362 height 46
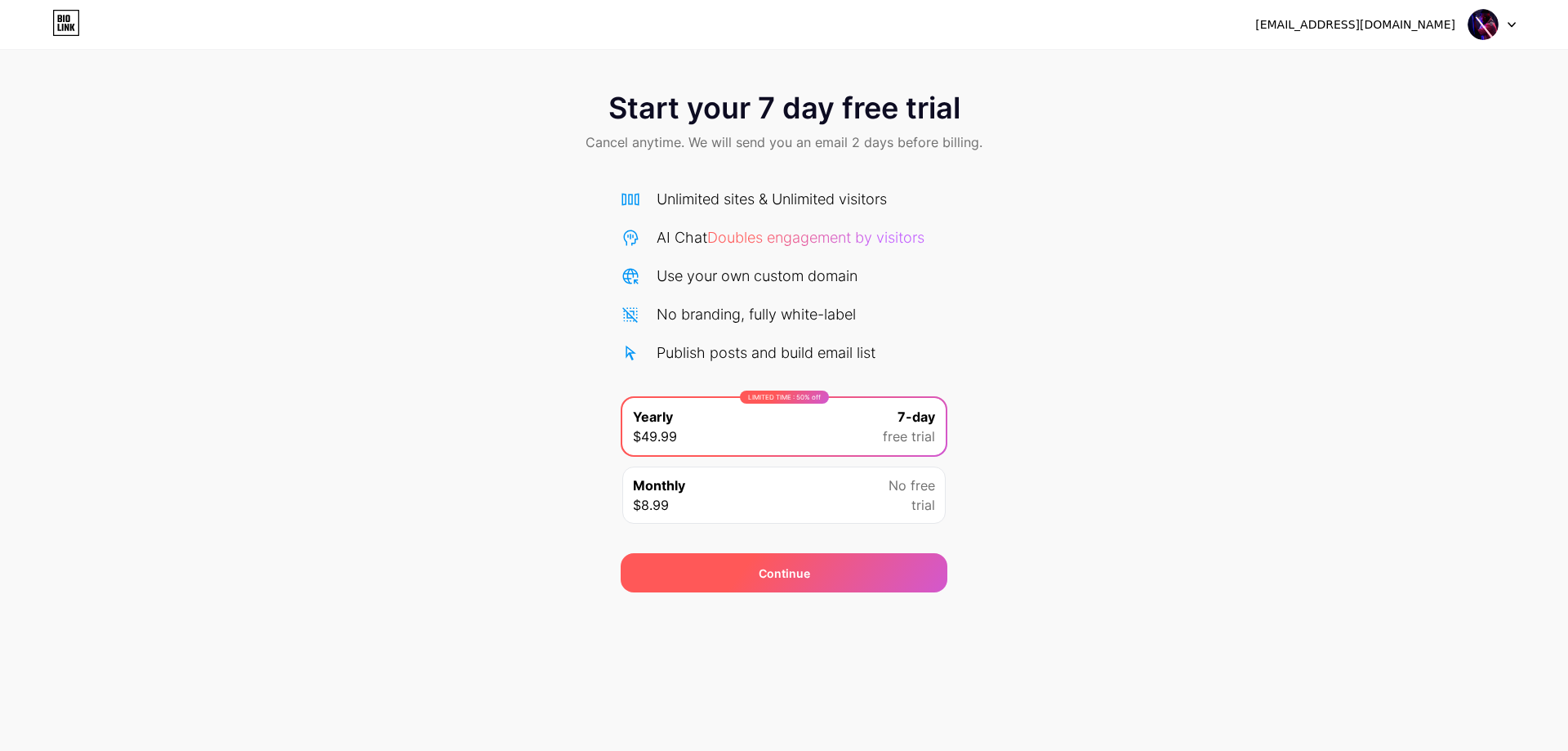
click at [792, 582] on div "Continue" at bounding box center [784, 572] width 327 height 39
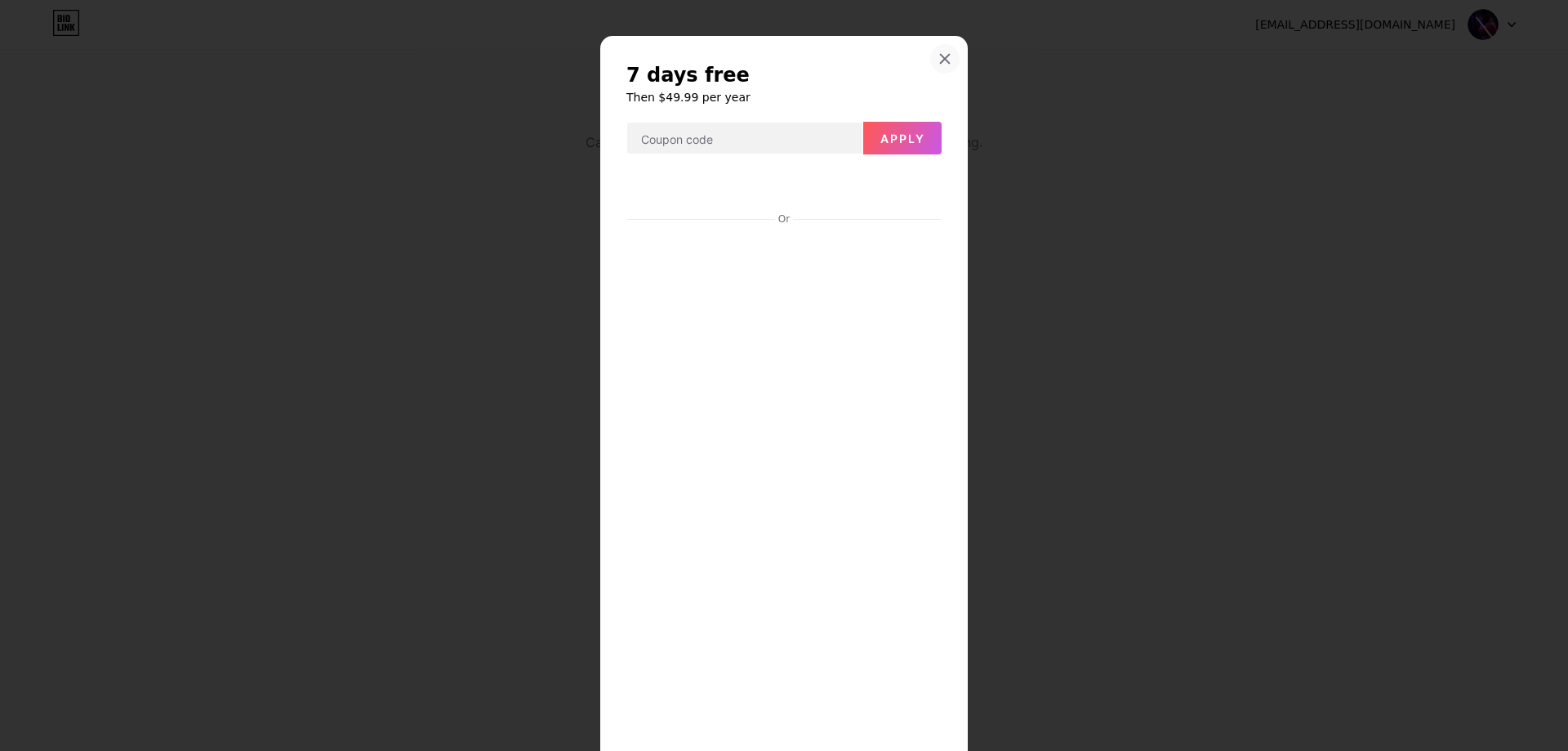
click at [942, 53] on icon at bounding box center [945, 59] width 13 height 13
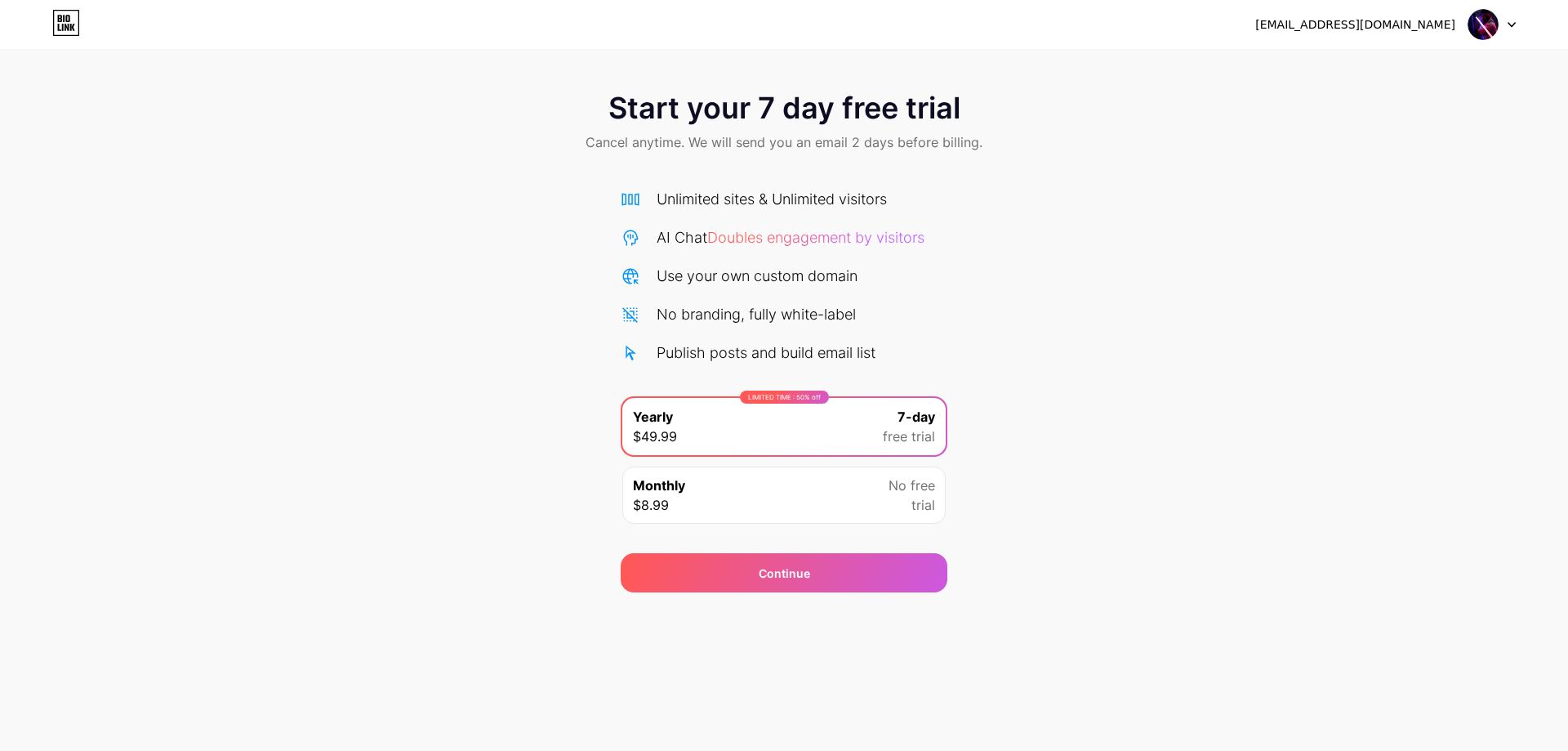
click at [850, 496] on div "Monthly $8.99 No free trial" at bounding box center [784, 495] width 323 height 57
click at [1497, 27] on img at bounding box center [1482, 24] width 31 height 31
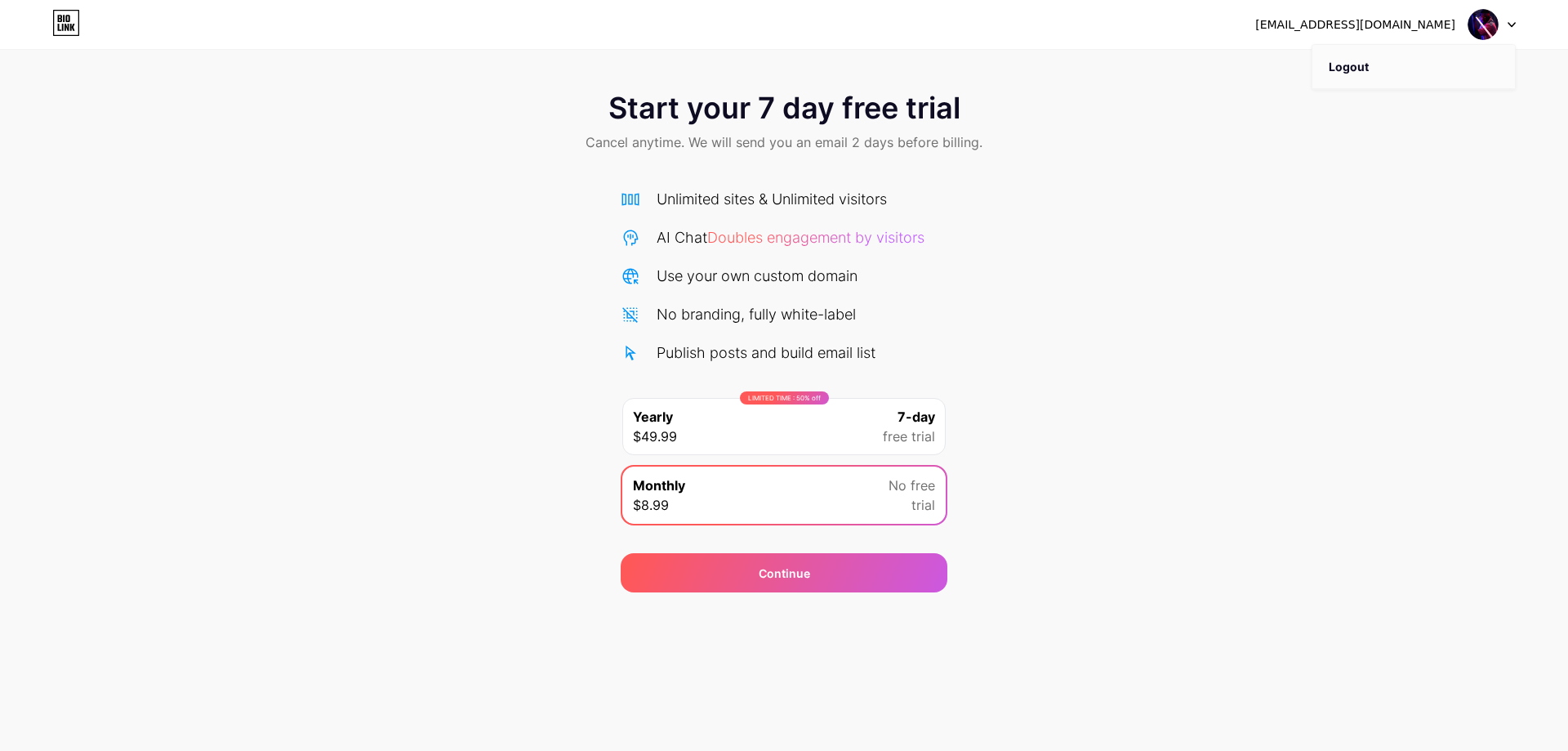
click at [1408, 67] on li "Logout" at bounding box center [1413, 67] width 202 height 44
